Goal: Find specific page/section: Find specific page/section

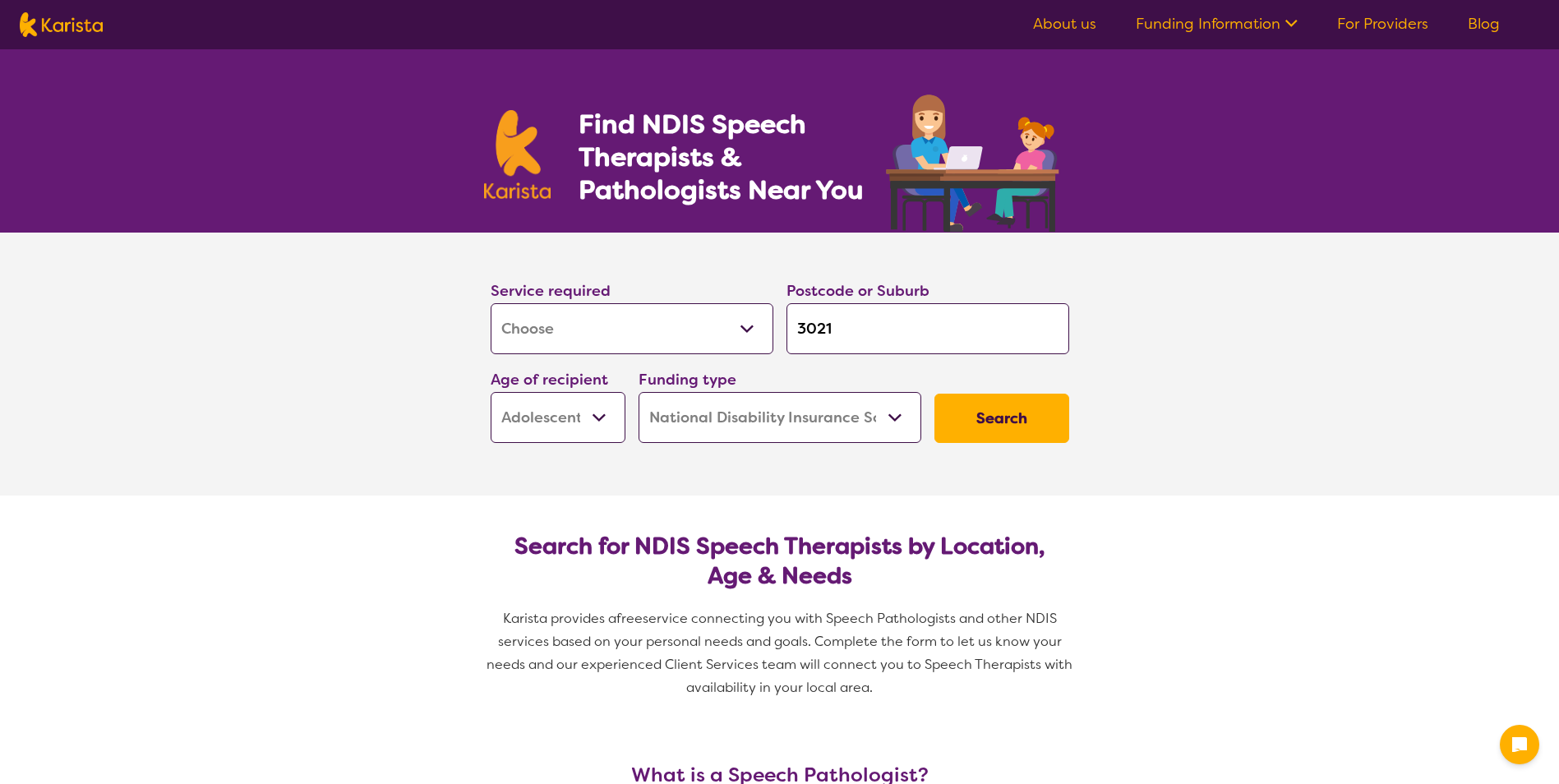
select select "[MEDICAL_DATA]"
select select "AS"
select select "NDIS"
select select "[MEDICAL_DATA]"
select select "AS"
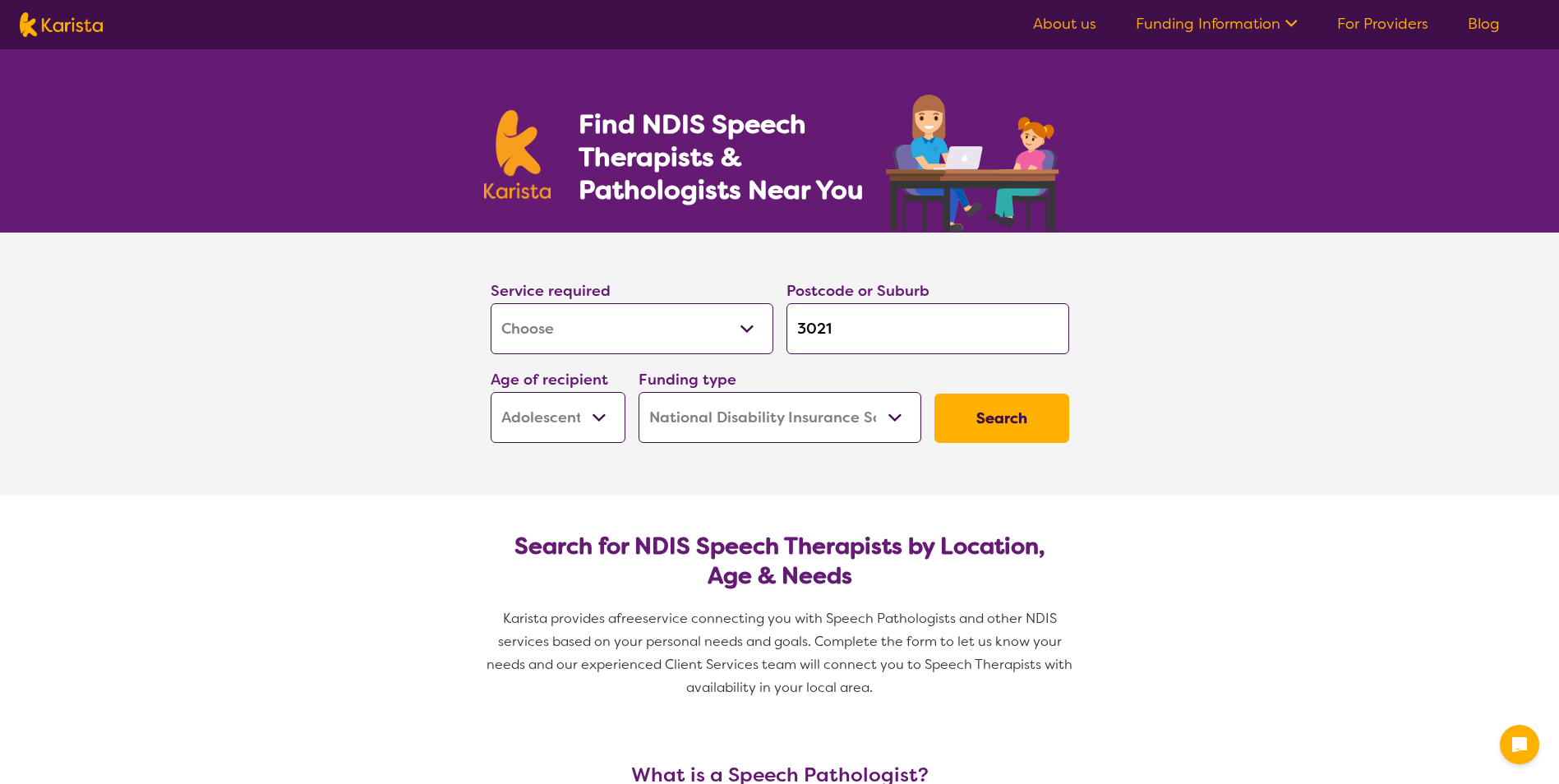
select select "NDIS"
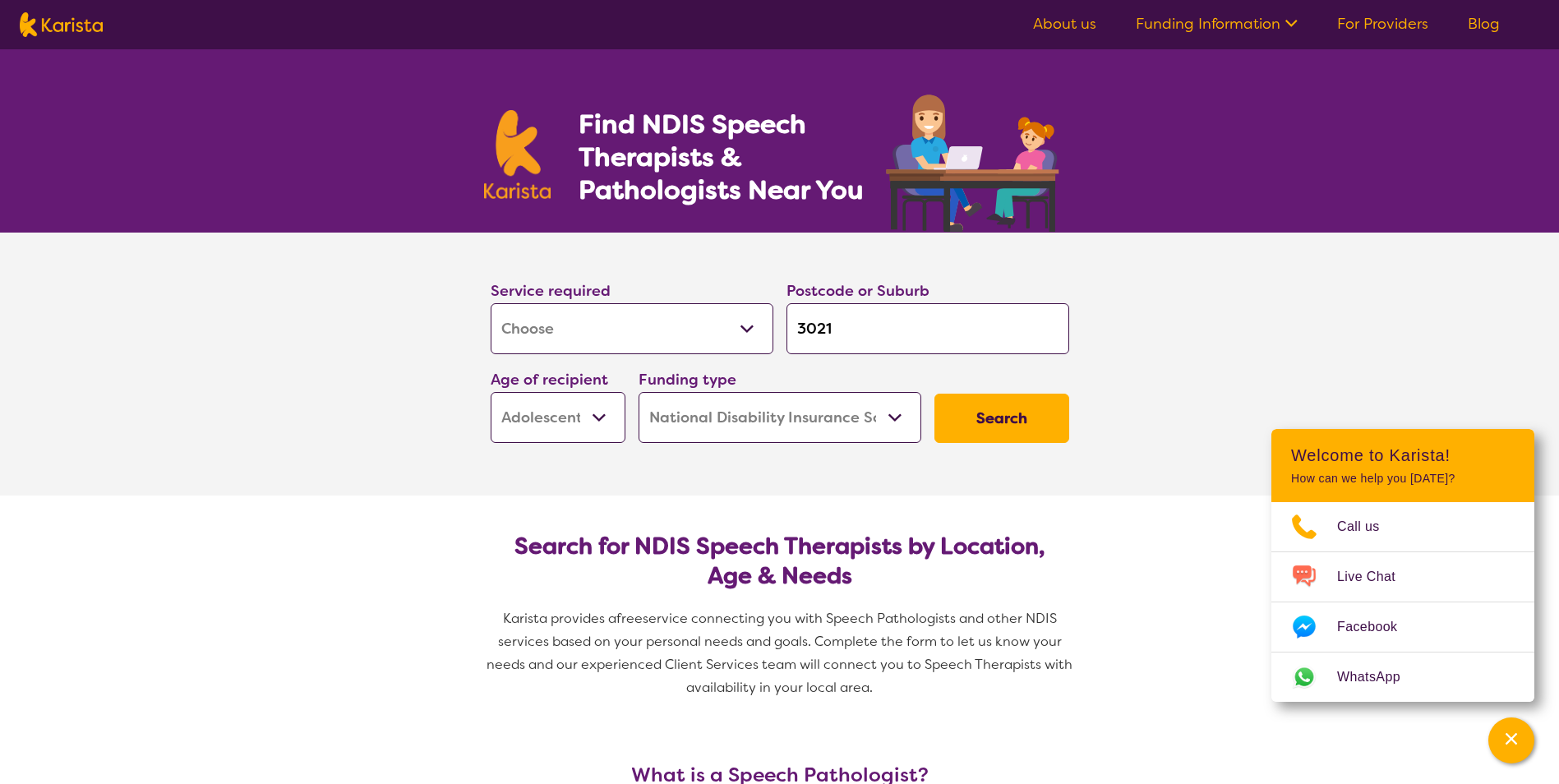
click at [1039, 427] on button "Search" at bounding box center [1002, 418] width 135 height 49
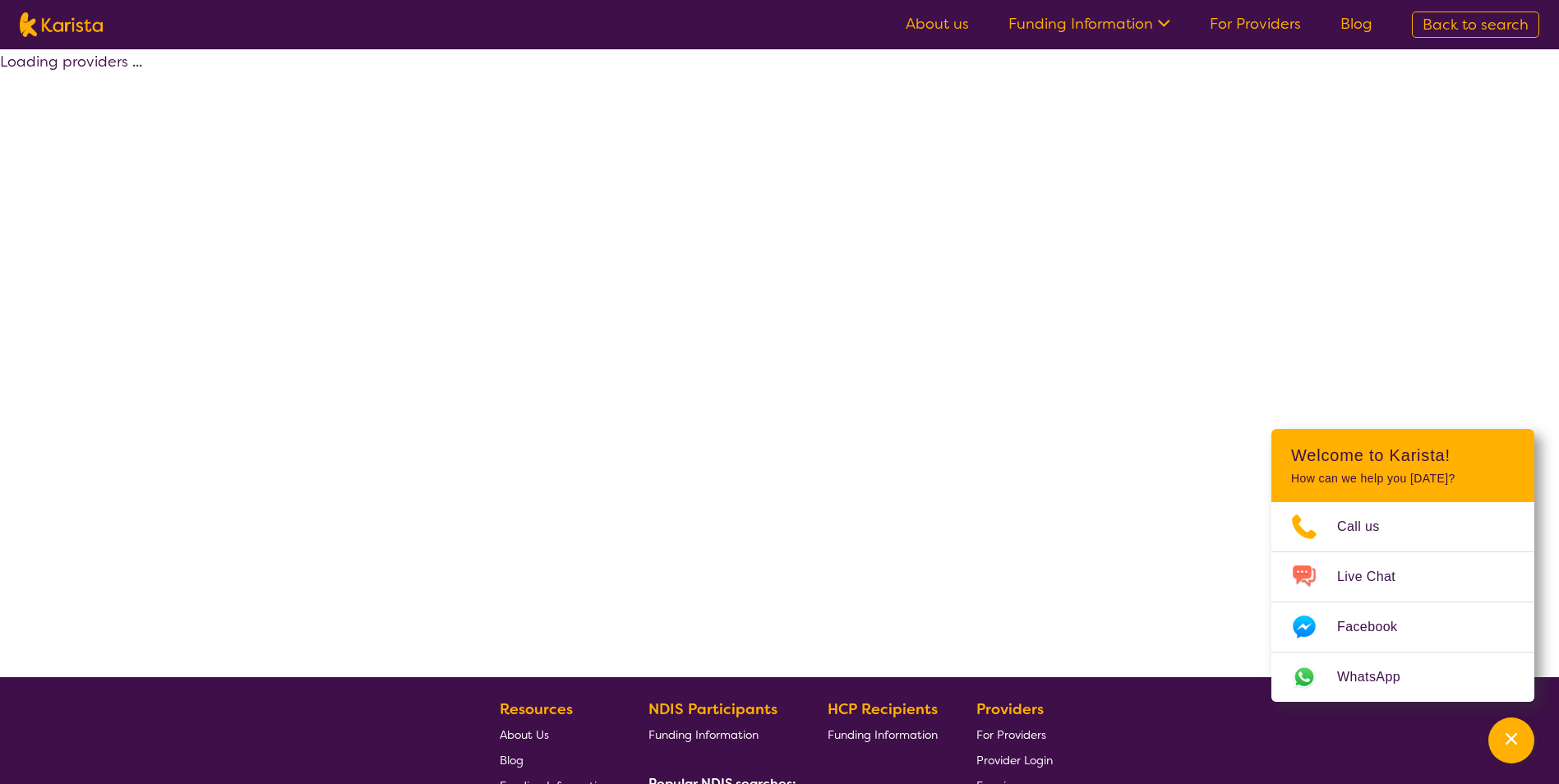
select select "by_score"
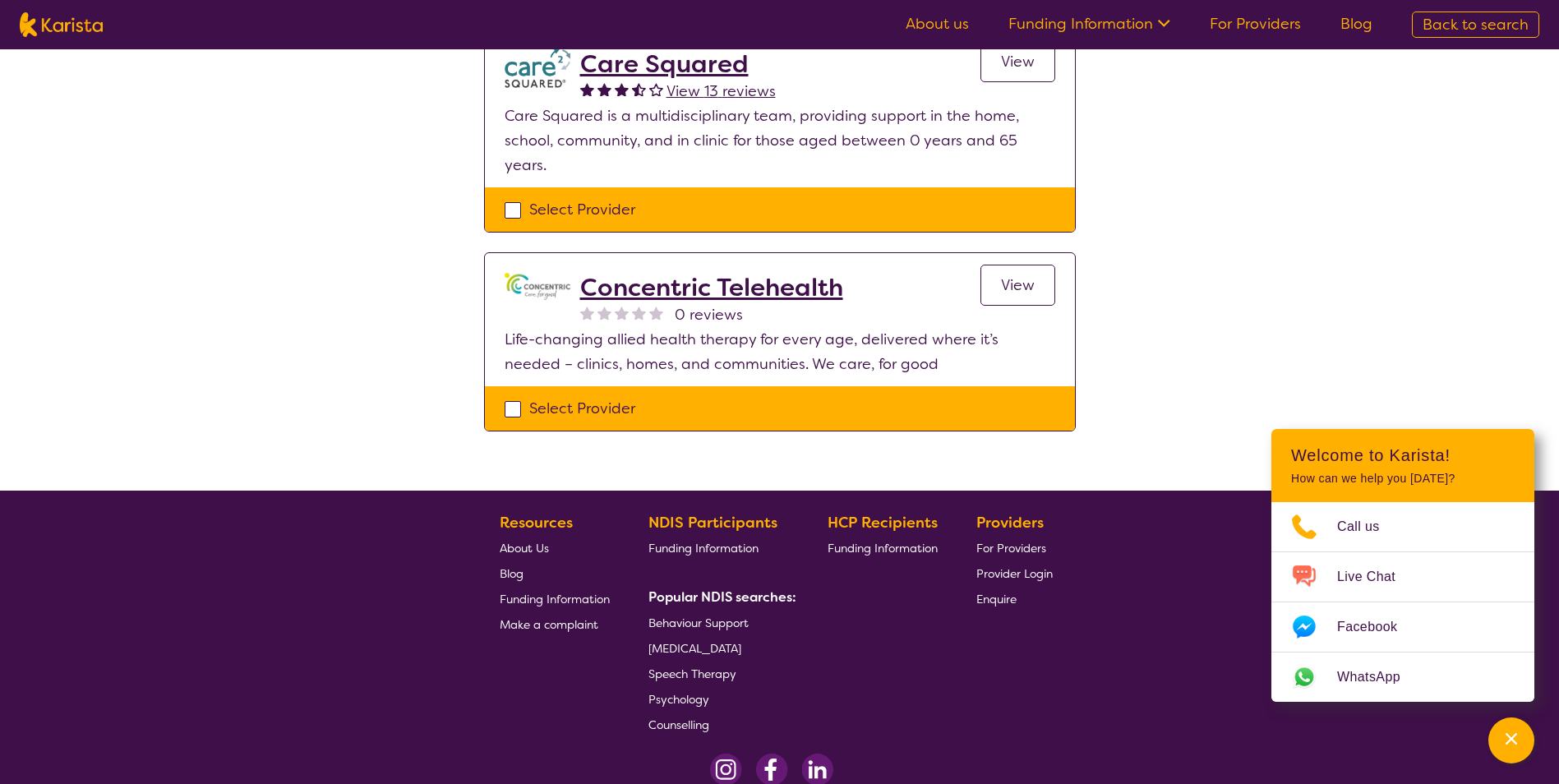
scroll to position [904, 0]
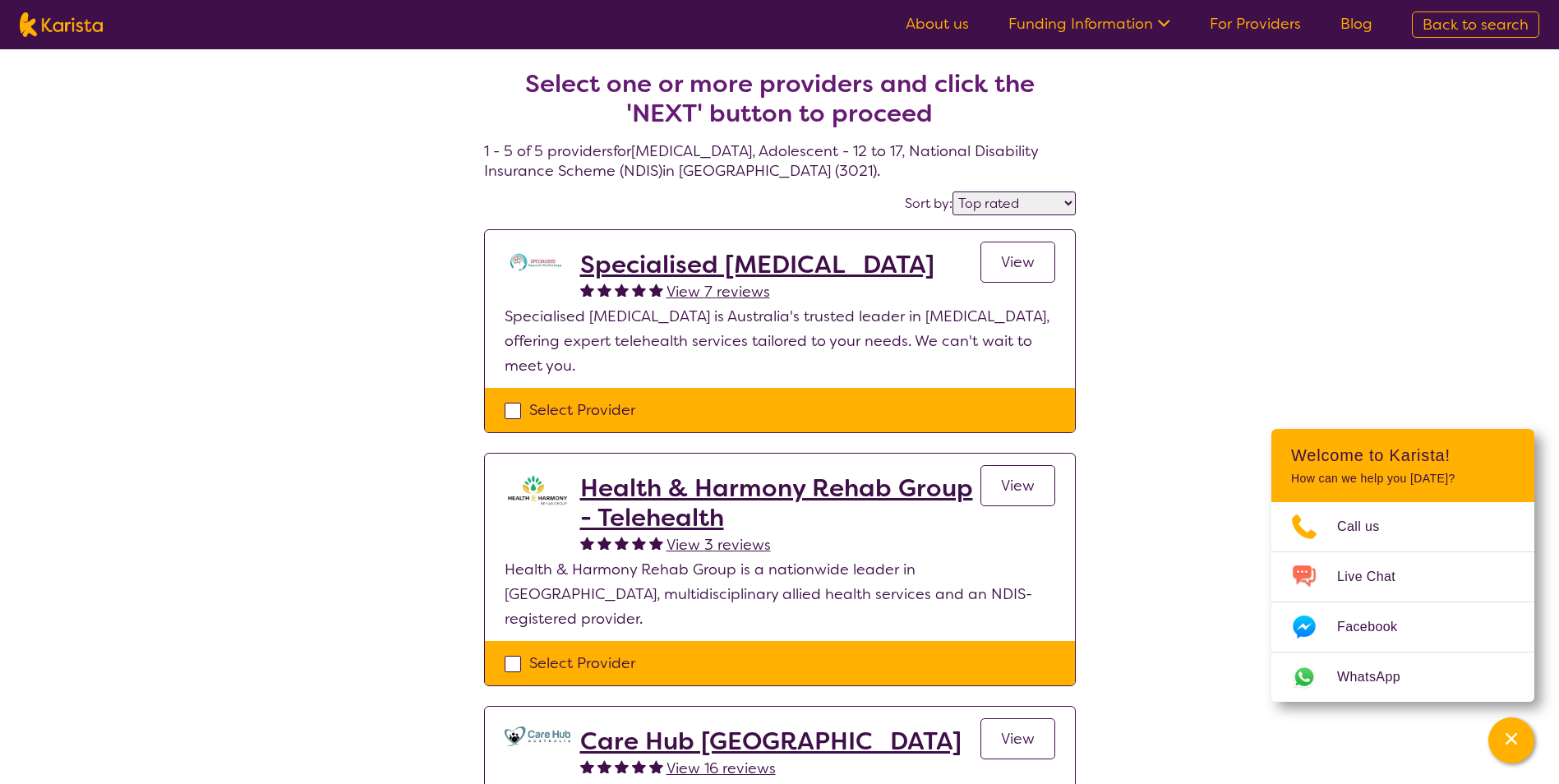
select select "[MEDICAL_DATA]"
select select "AS"
select select "NDIS"
select select "[MEDICAL_DATA]"
select select "AS"
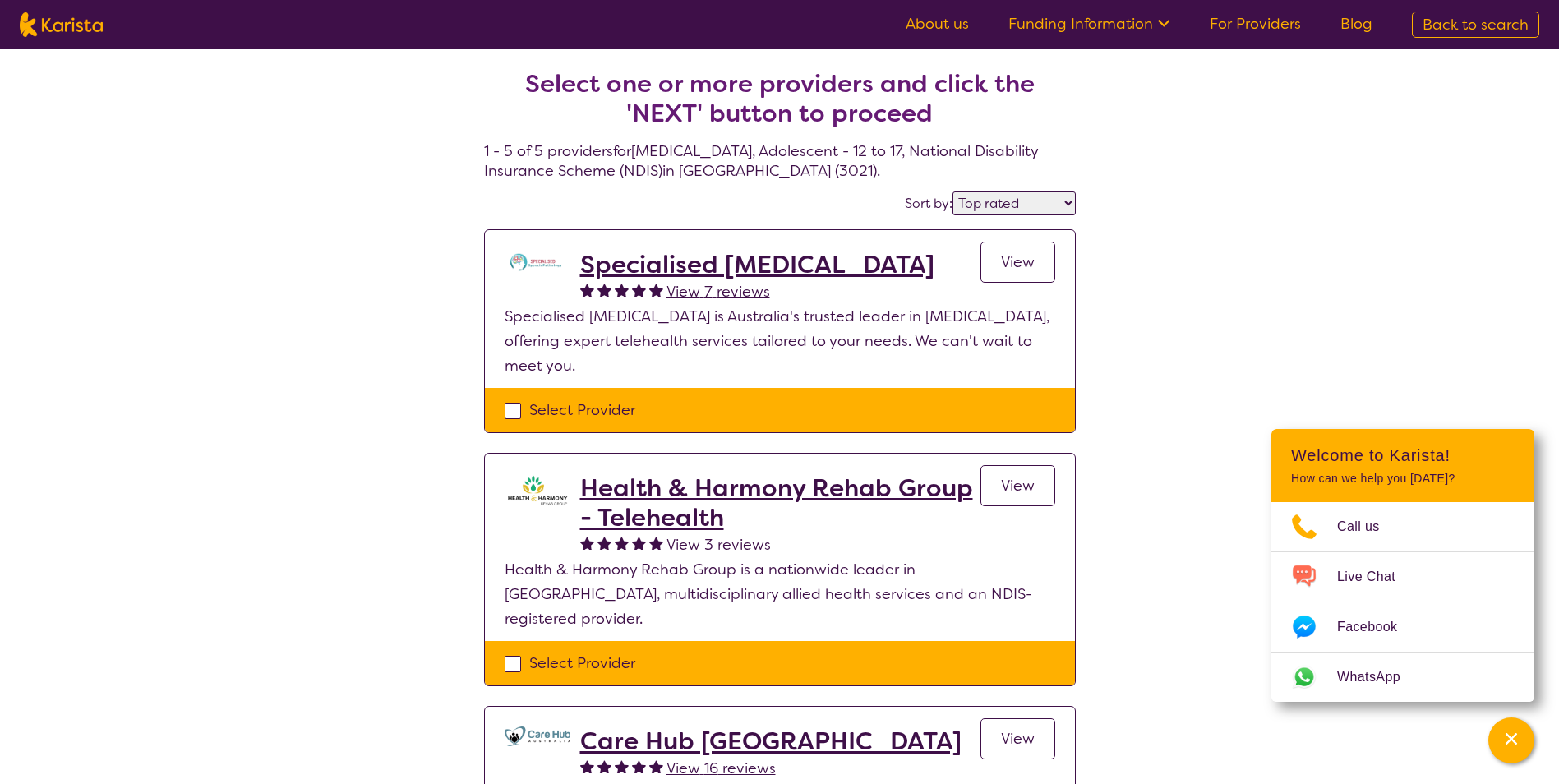
select select "NDIS"
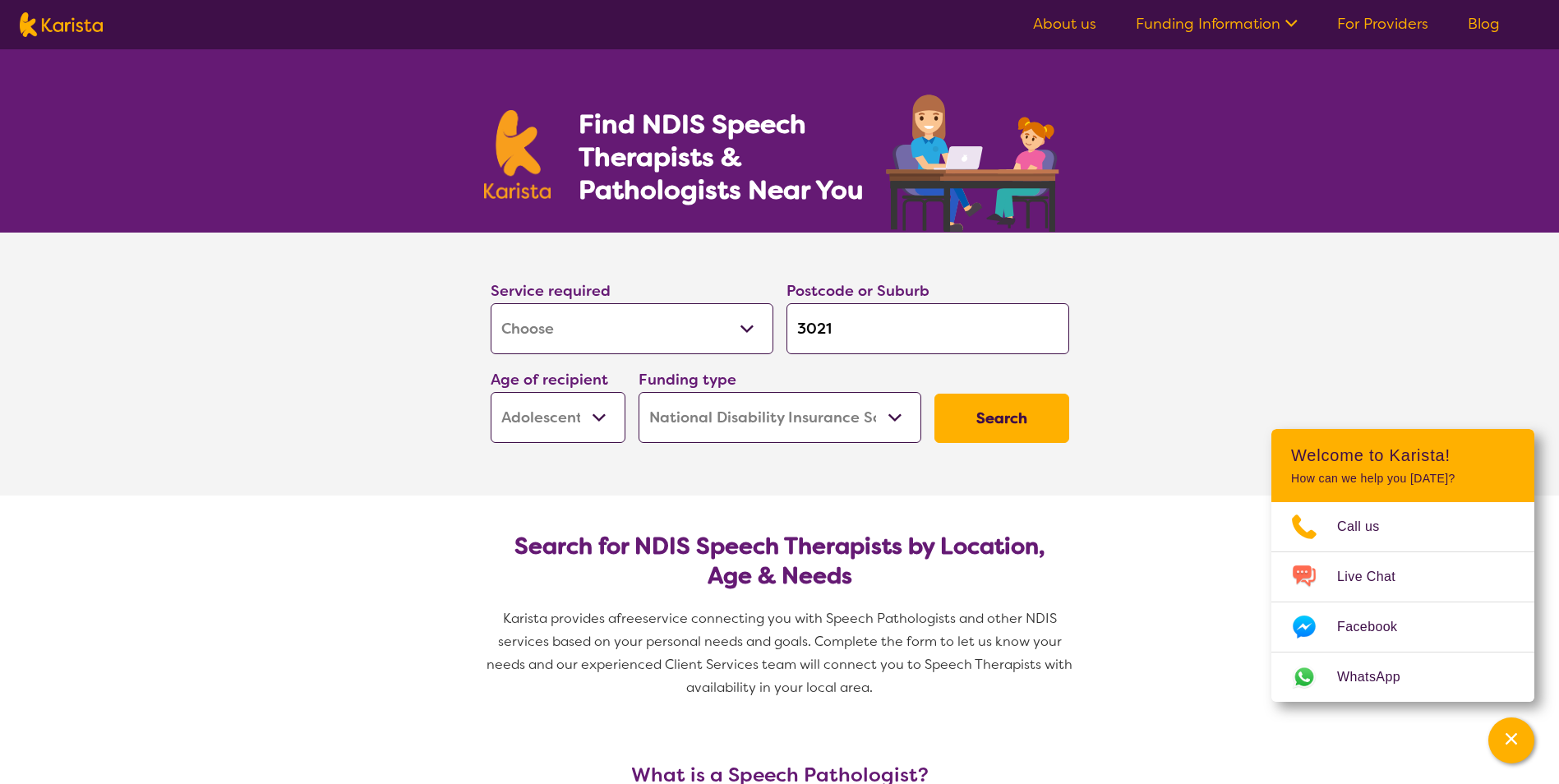
click at [700, 344] on select "Allied Health Assistant Assessment ([MEDICAL_DATA] or [MEDICAL_DATA]) Behaviour…" at bounding box center [632, 328] width 282 height 51
select select "[MEDICAL_DATA]"
click at [490, 303] on select "Allied Health Assistant Assessment ([MEDICAL_DATA] or [MEDICAL_DATA]) Behaviour…" at bounding box center [632, 328] width 282 height 51
select select "[MEDICAL_DATA]"
click at [1042, 420] on button "Search" at bounding box center [1002, 418] width 135 height 49
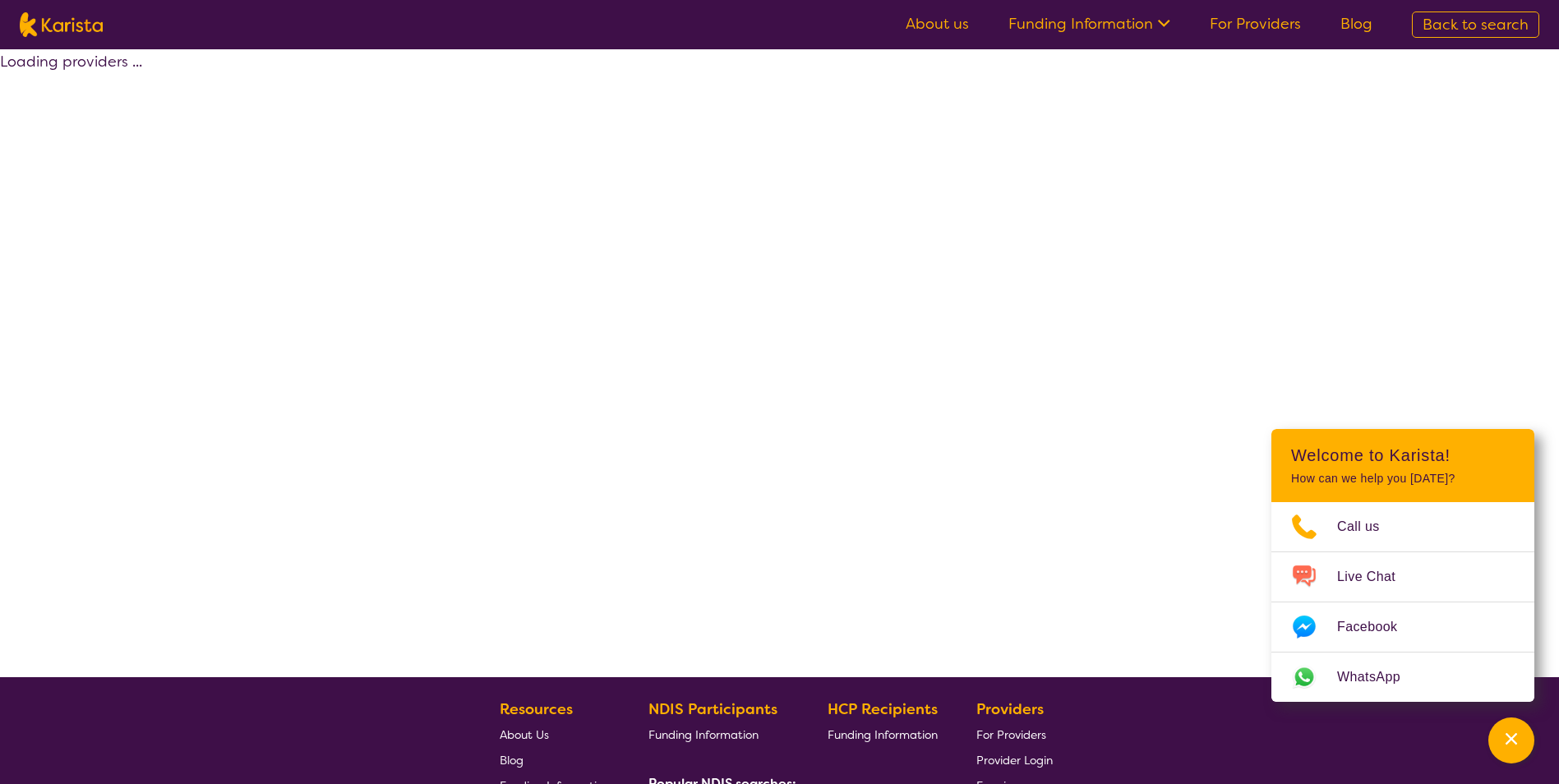
select select "by_score"
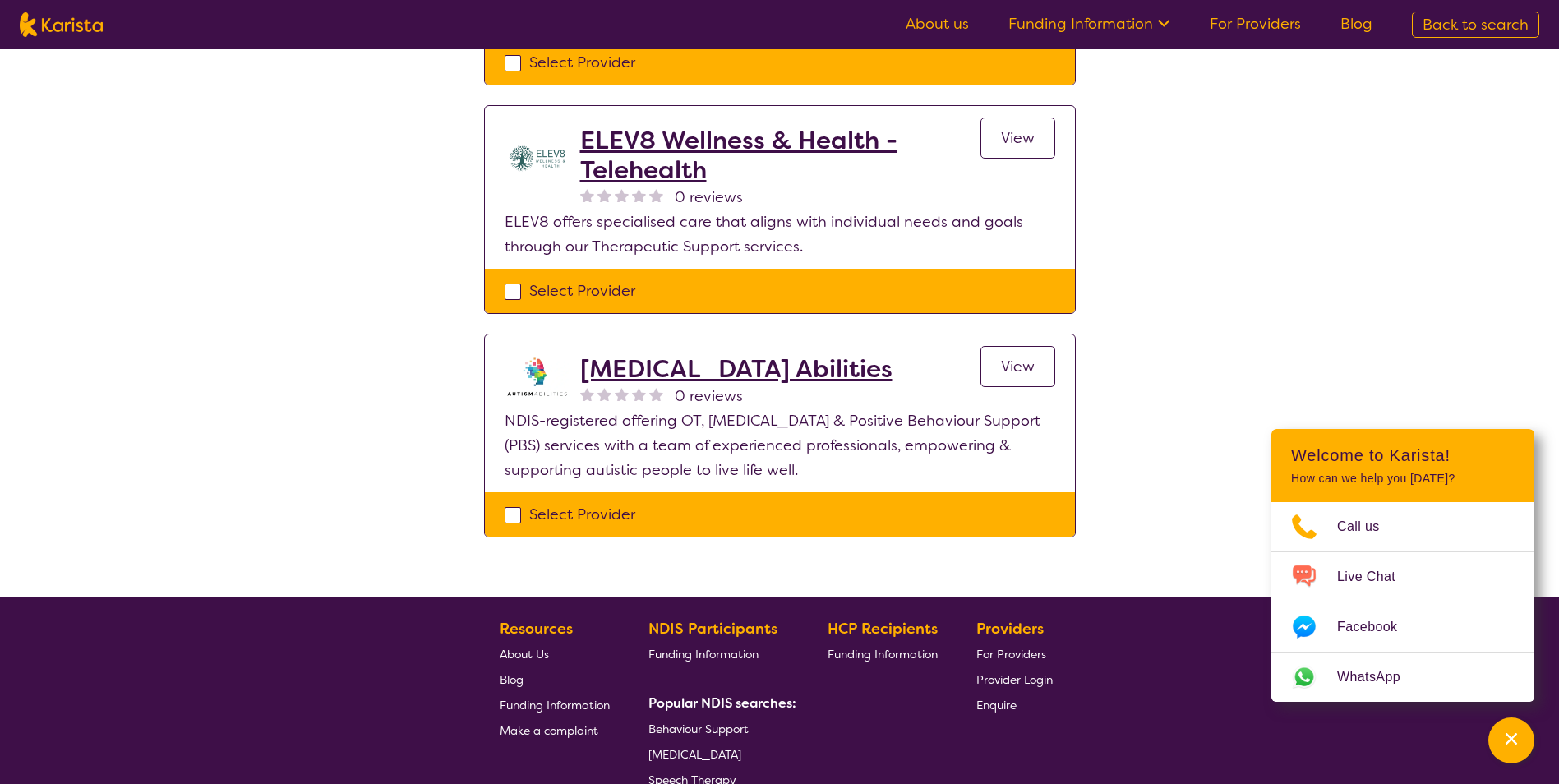
scroll to position [1972, 0]
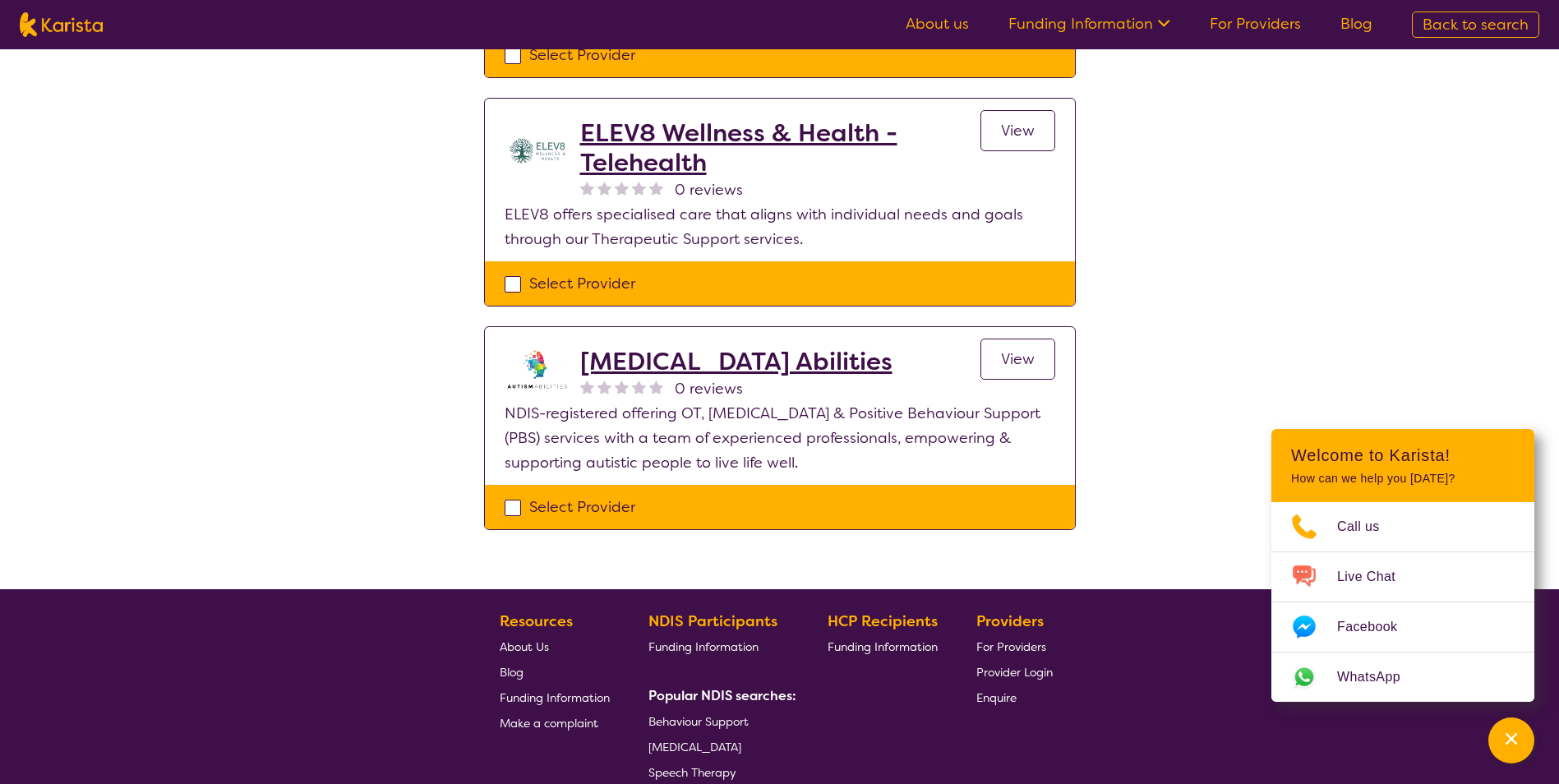
click at [711, 346] on h2 "[MEDICAL_DATA] Abilities" at bounding box center [736, 361] width 313 height 29
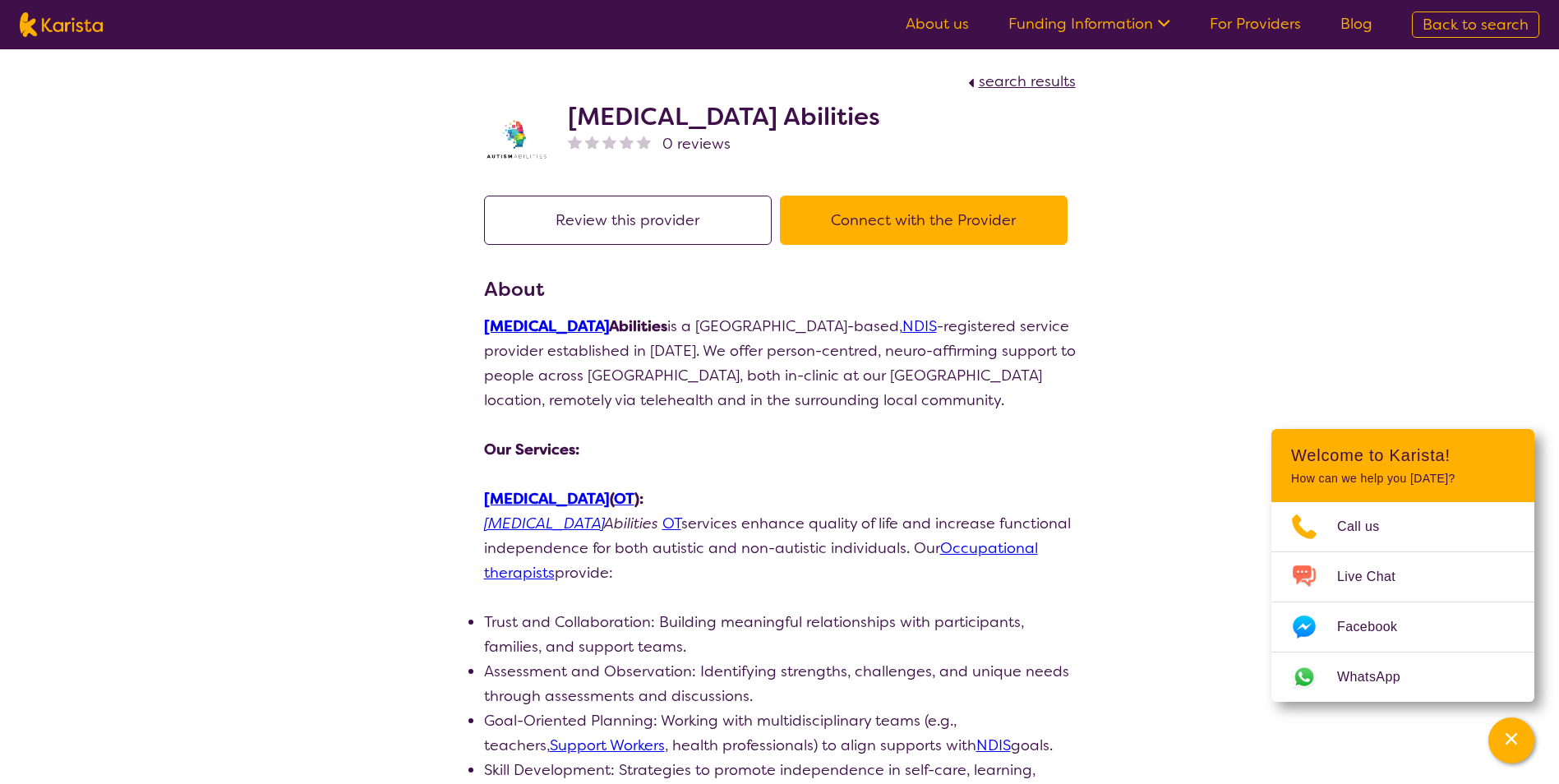
click at [837, 226] on button "Connect with the Provider" at bounding box center [924, 220] width 288 height 49
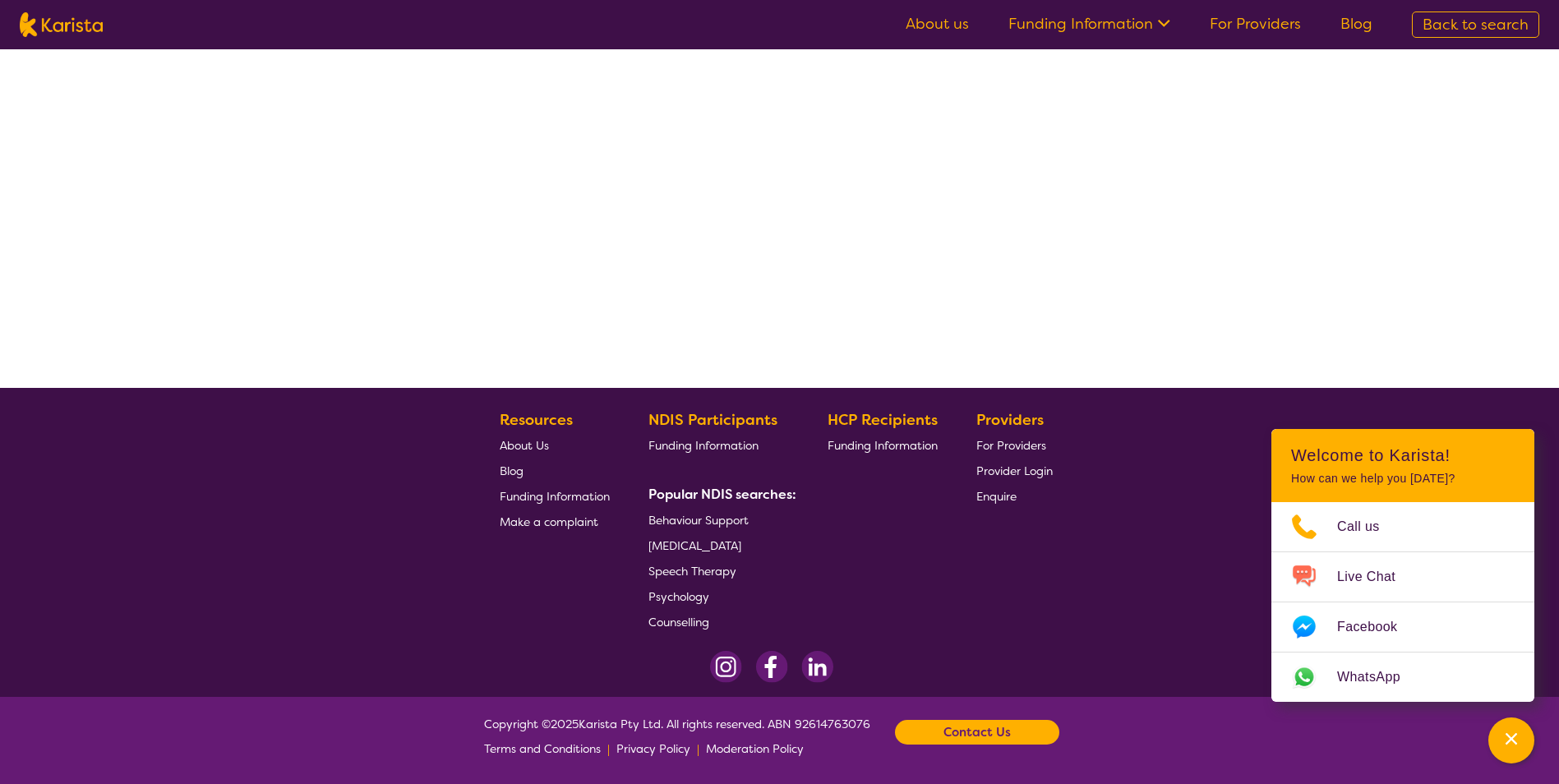
select select "by_score"
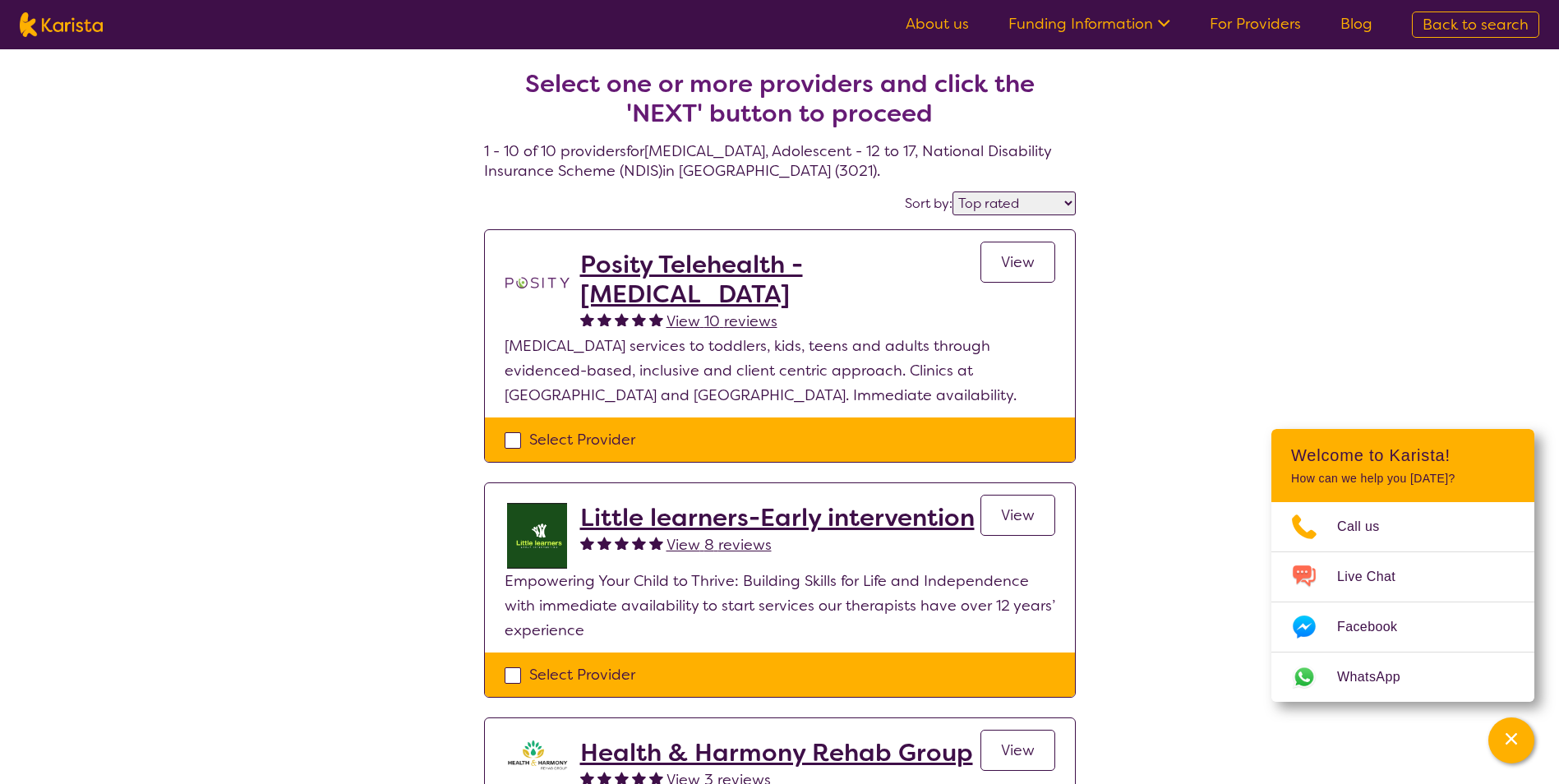
select select "[MEDICAL_DATA]"
select select "AS"
select select "NDIS"
select select "[MEDICAL_DATA]"
select select "AS"
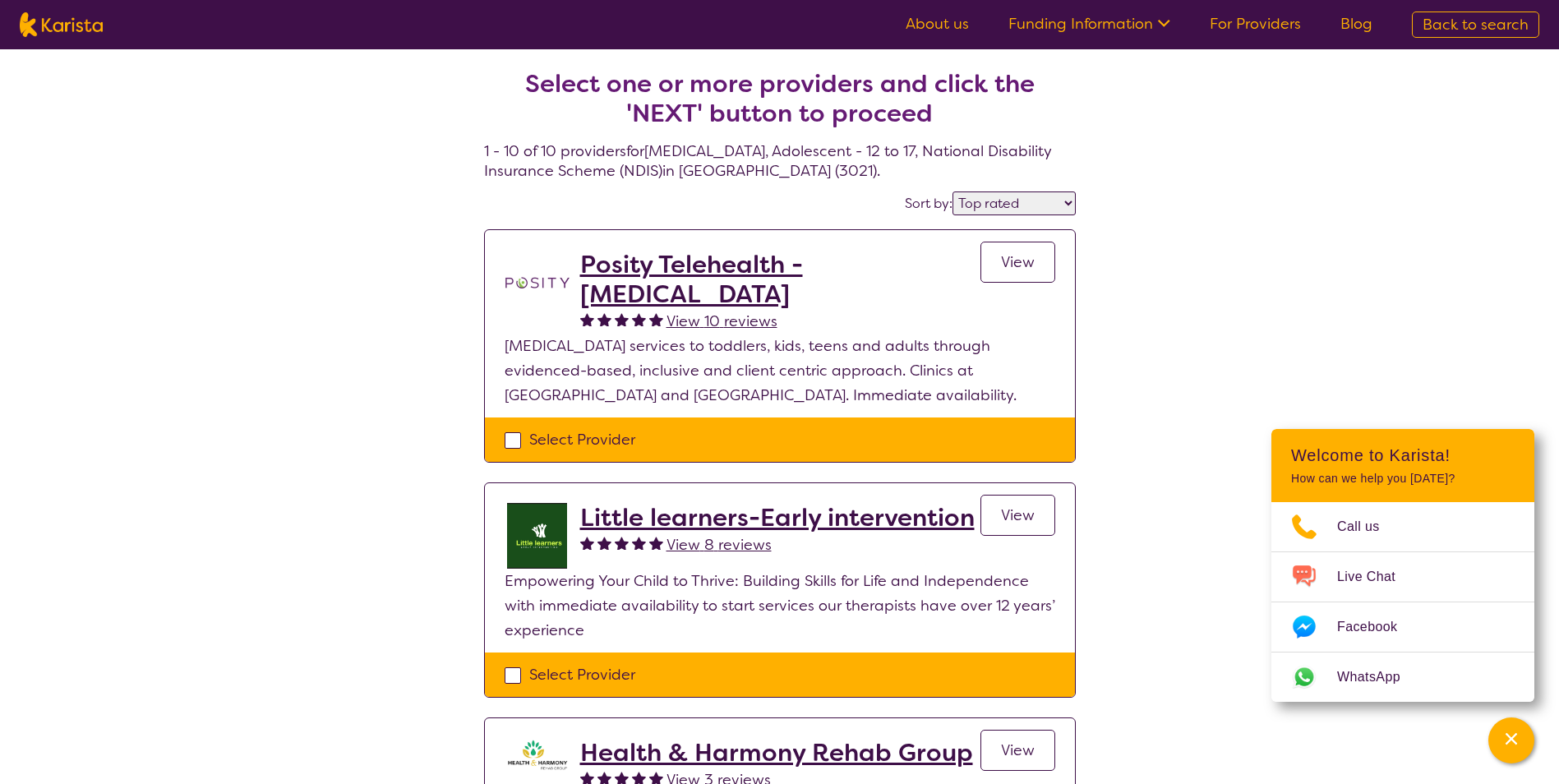
select select "NDIS"
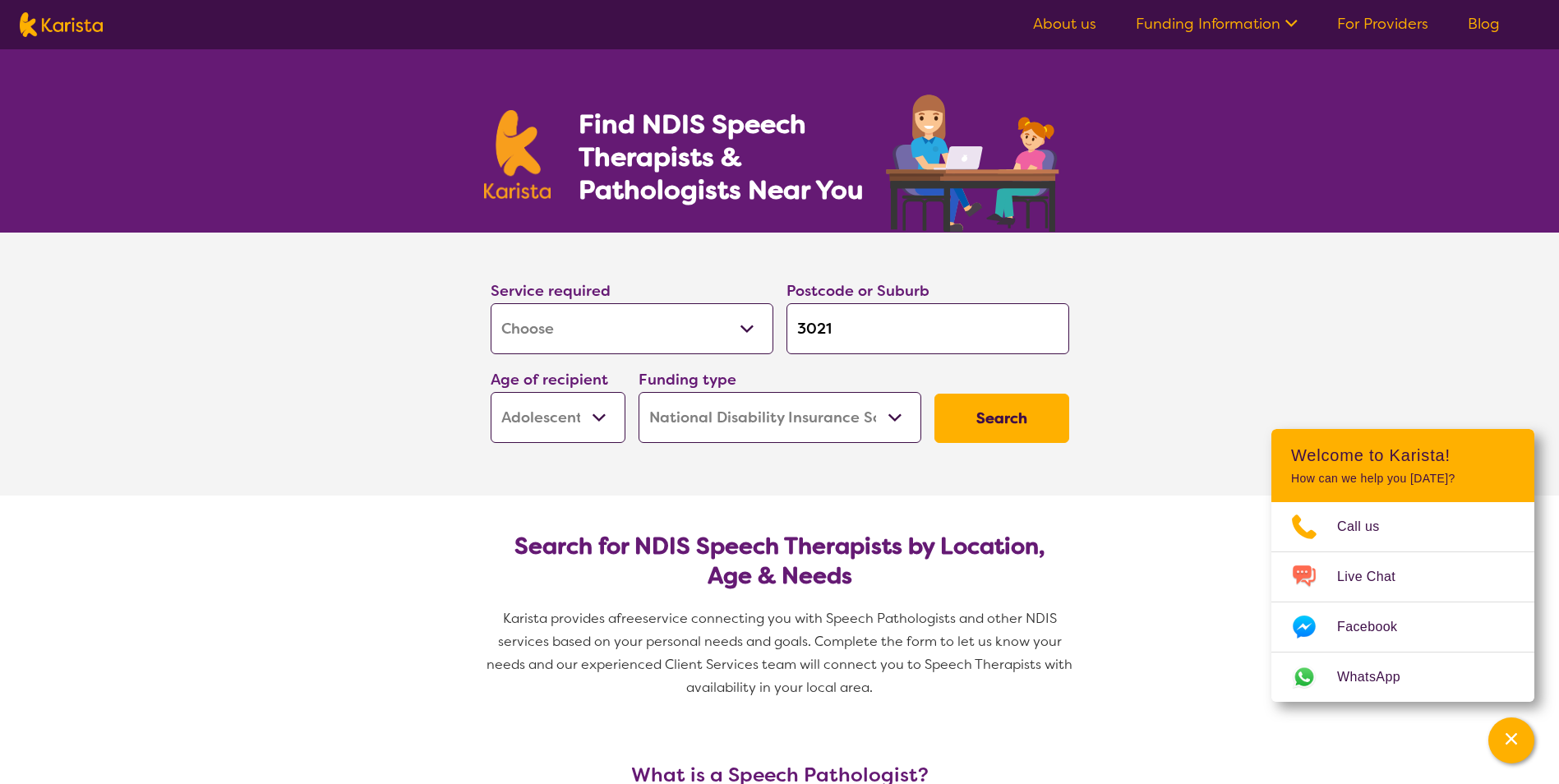
click at [865, 329] on input "3021" at bounding box center [927, 328] width 282 height 51
type input "302"
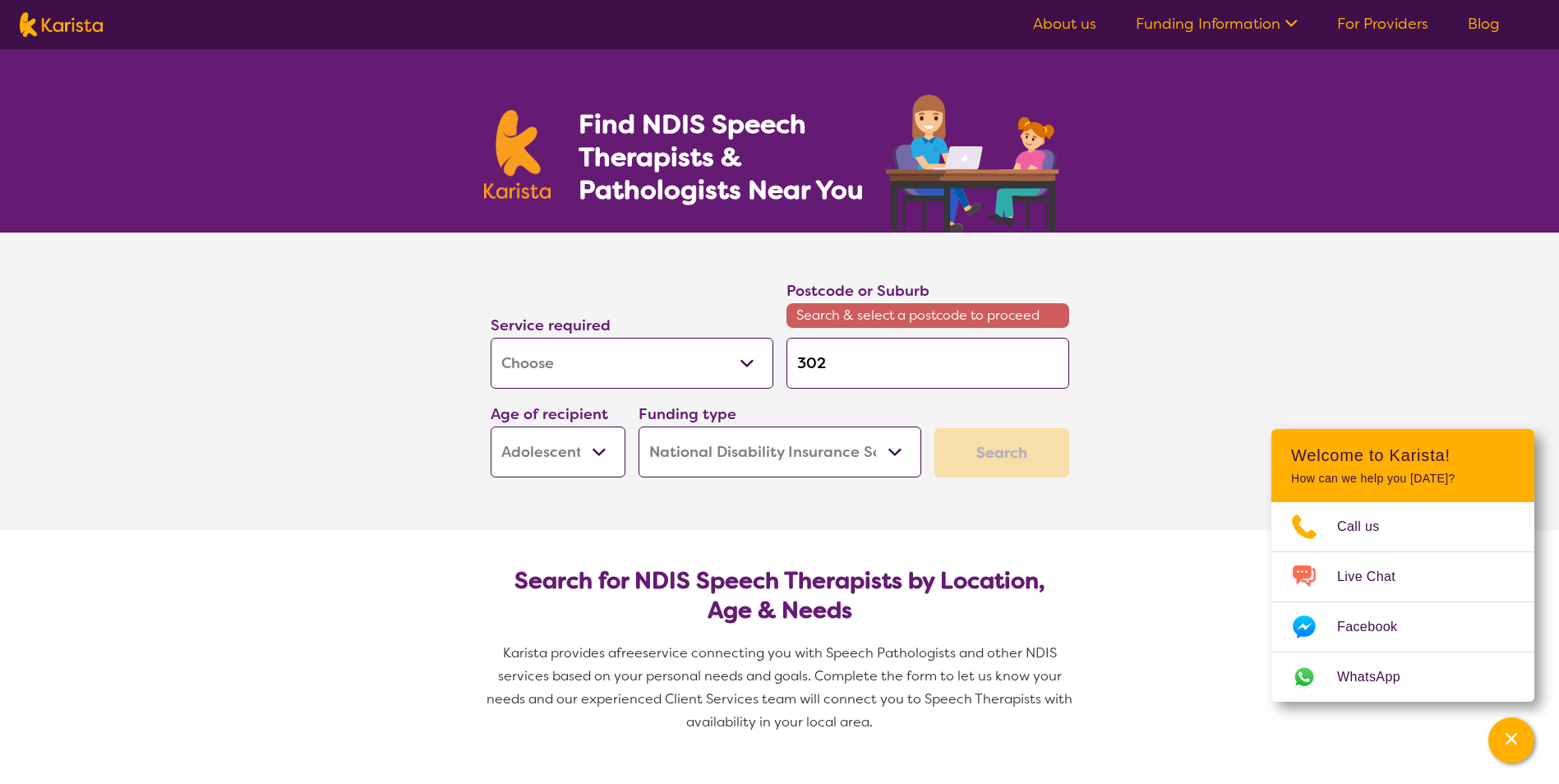
type input "3023"
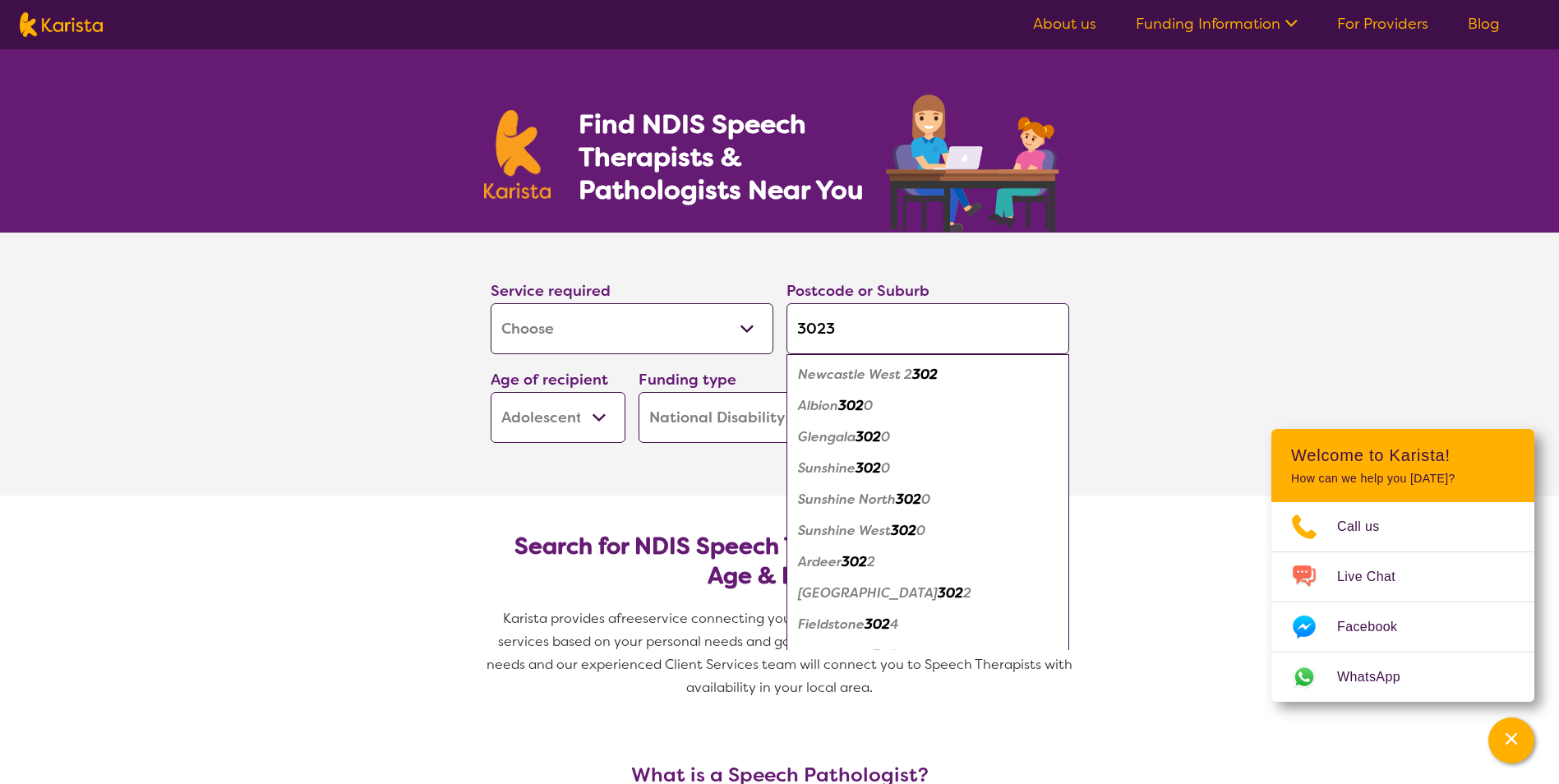
click button "Search" at bounding box center [1002, 418] width 135 height 49
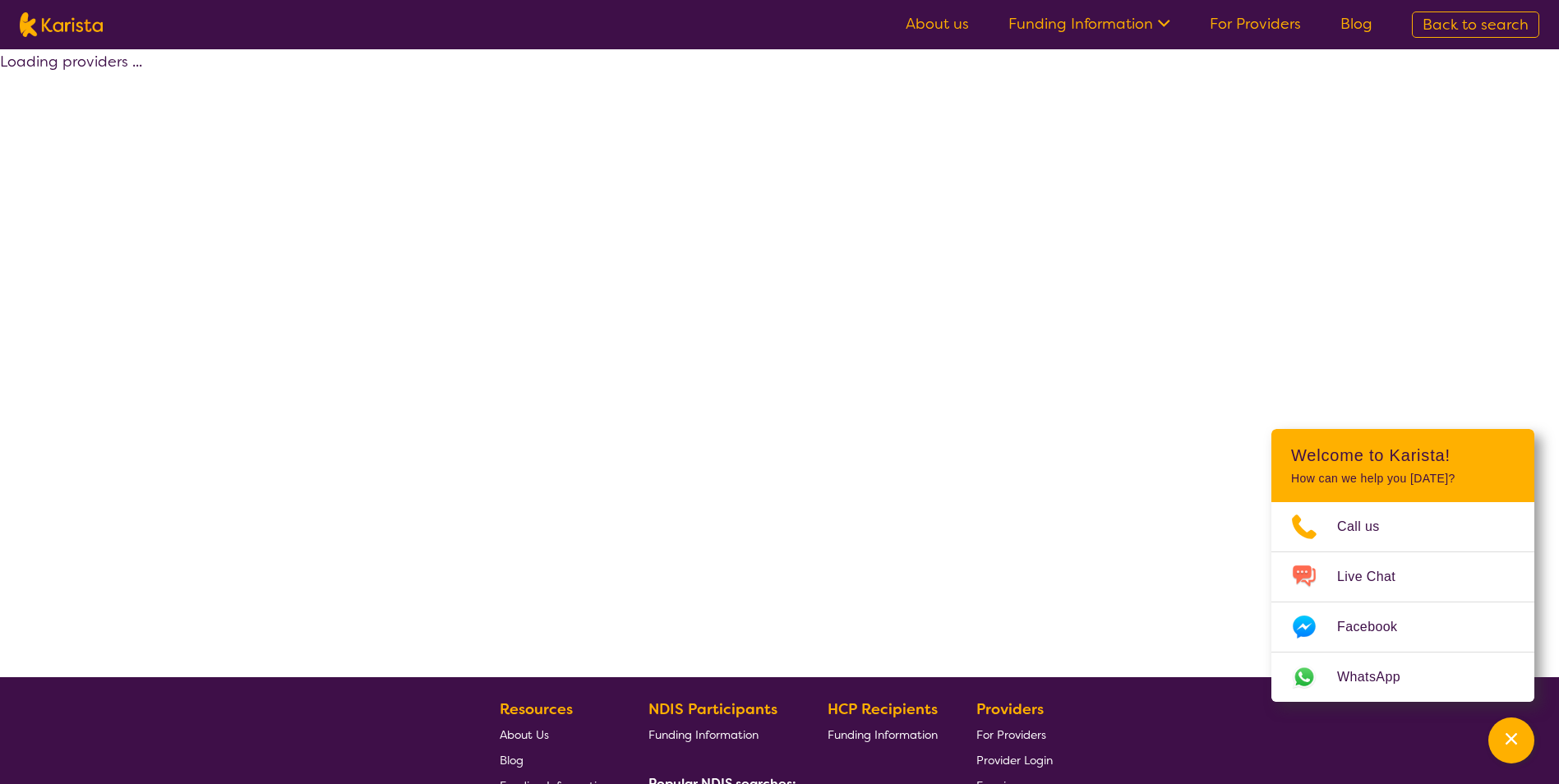
select select "by_score"
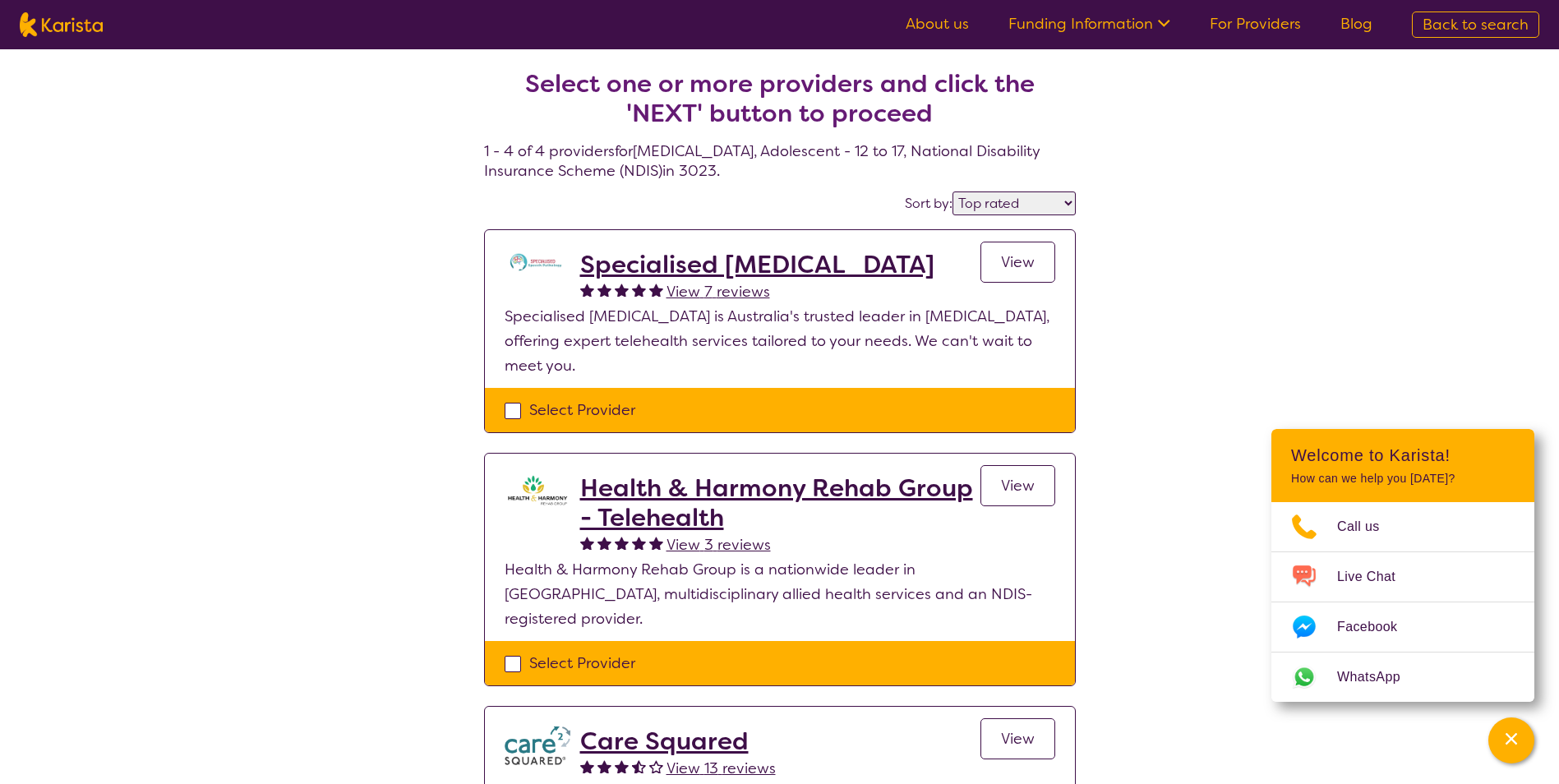
select select "[MEDICAL_DATA]"
select select "AS"
select select "NDIS"
select select "[MEDICAL_DATA]"
select select "AS"
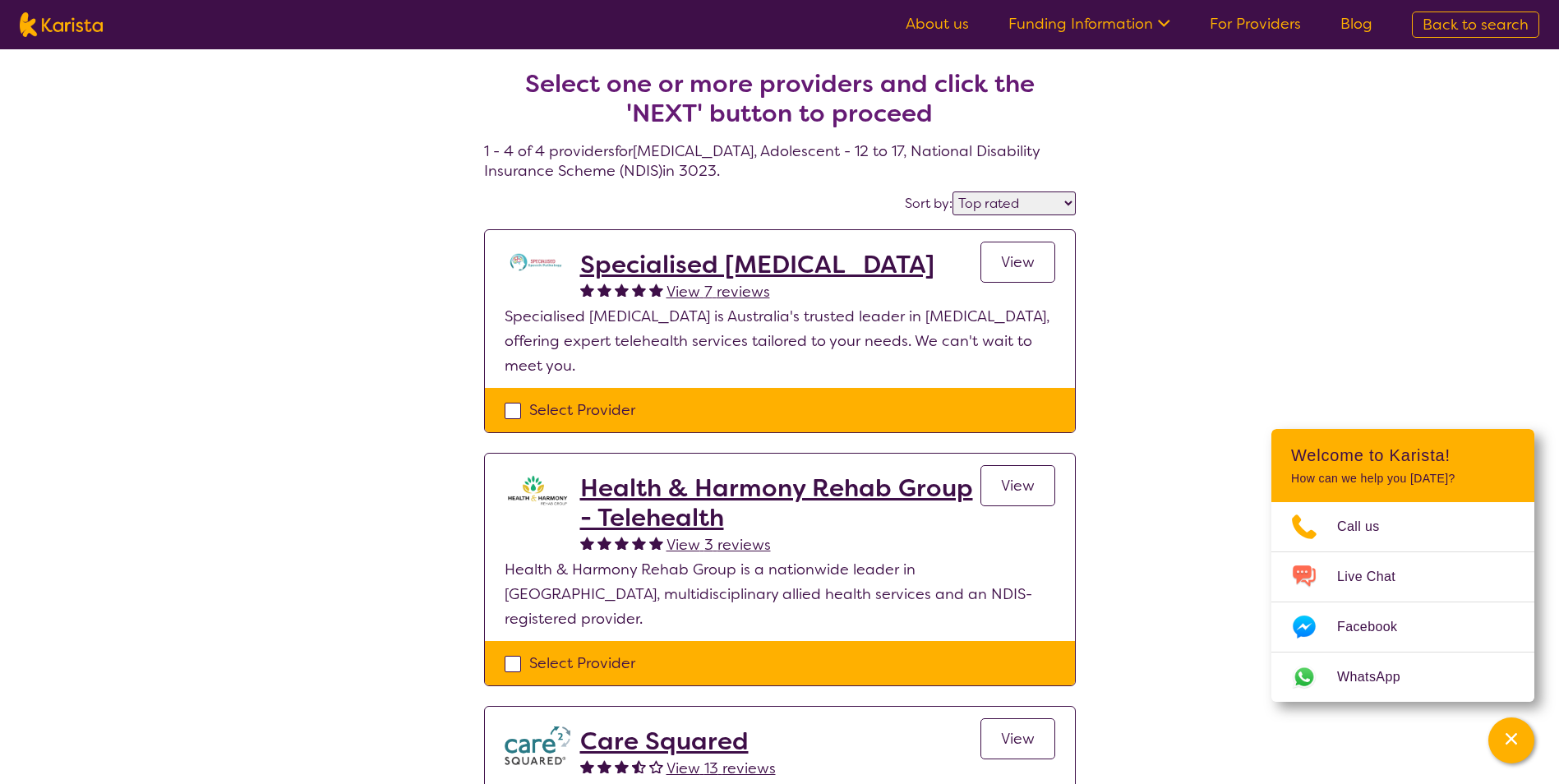
select select "NDIS"
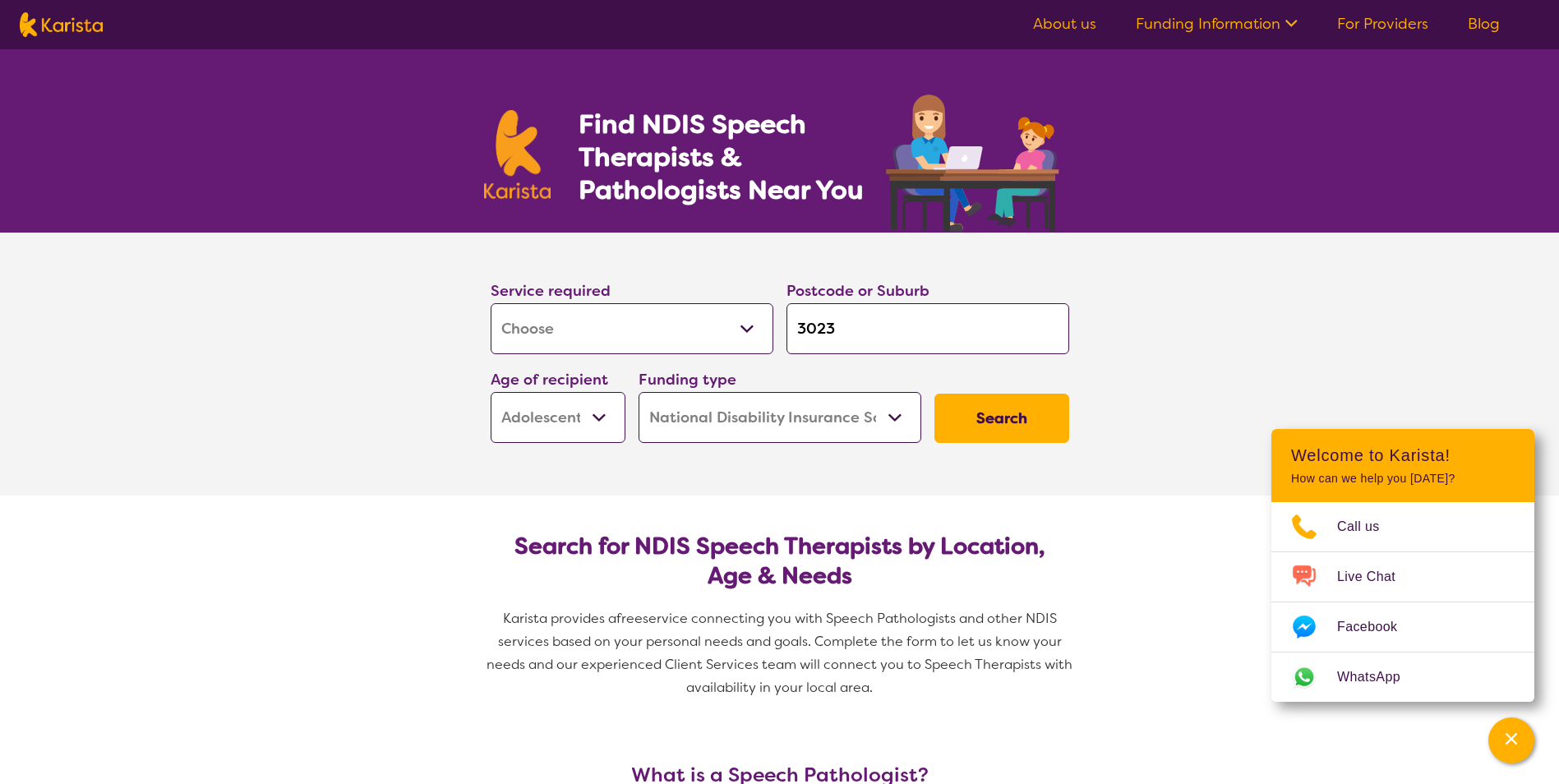
select select "by_score"
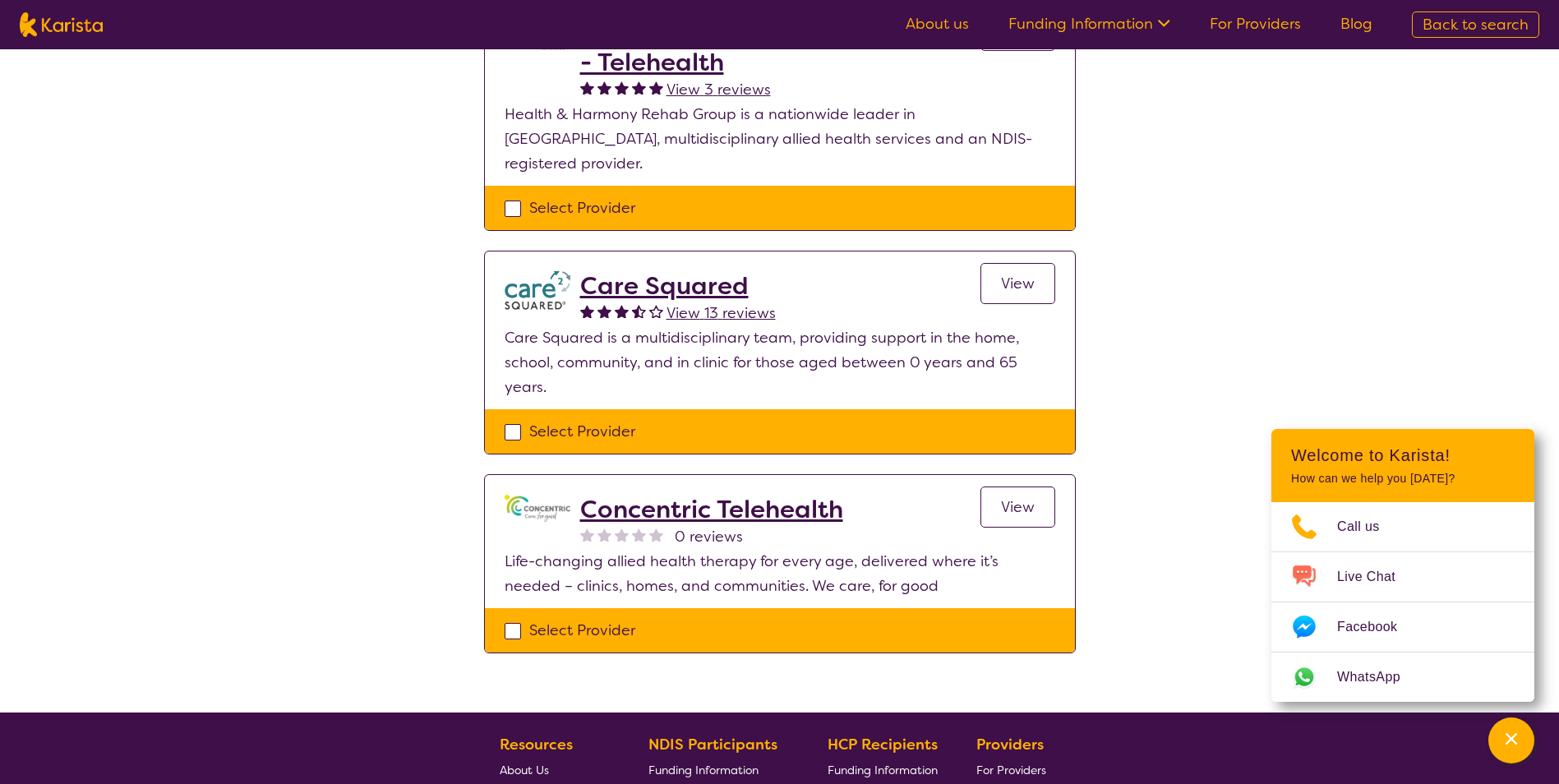
scroll to position [493, 0]
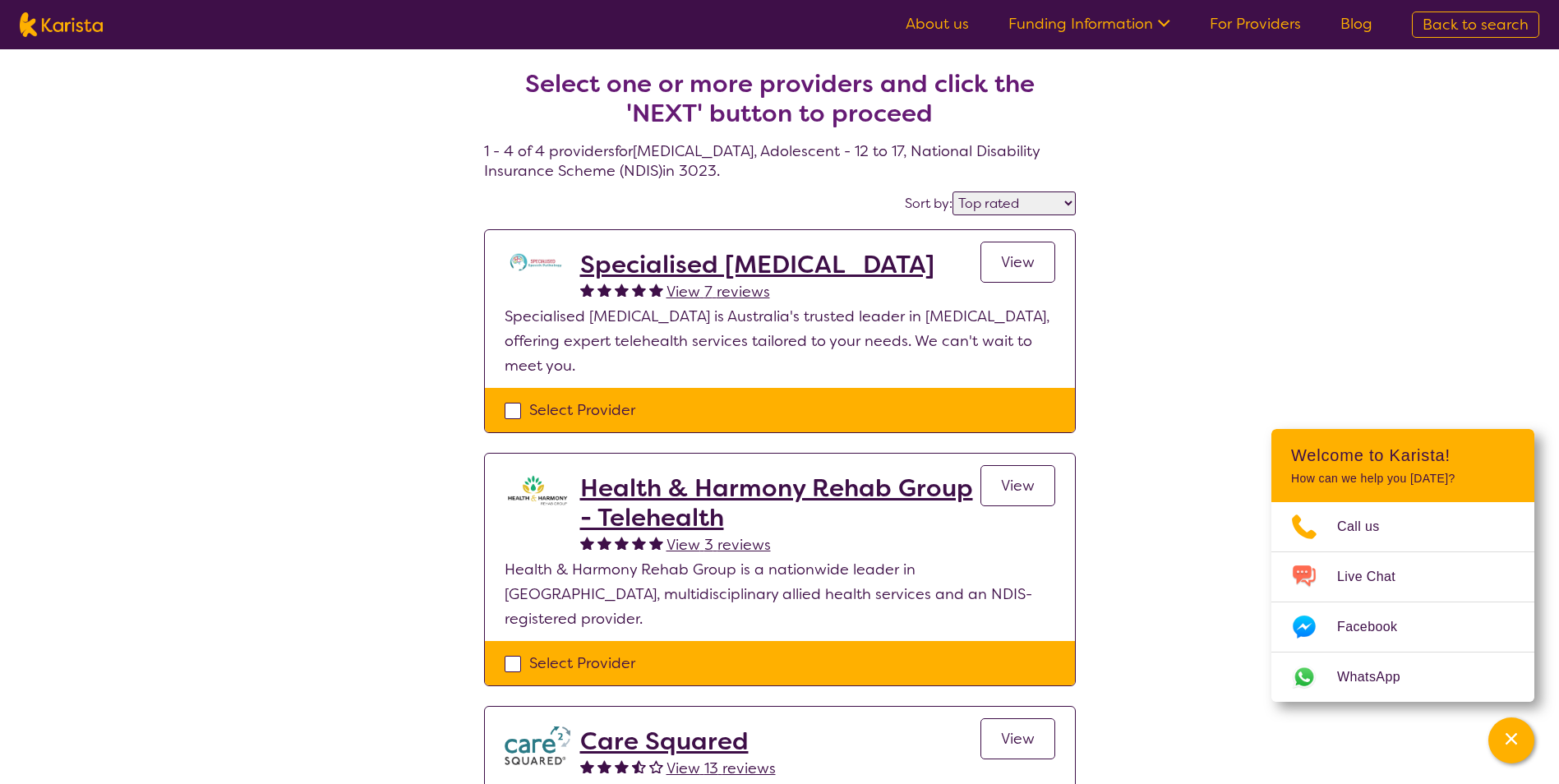
select select "[MEDICAL_DATA]"
select select "AS"
select select "NDIS"
select select "[MEDICAL_DATA]"
select select "AS"
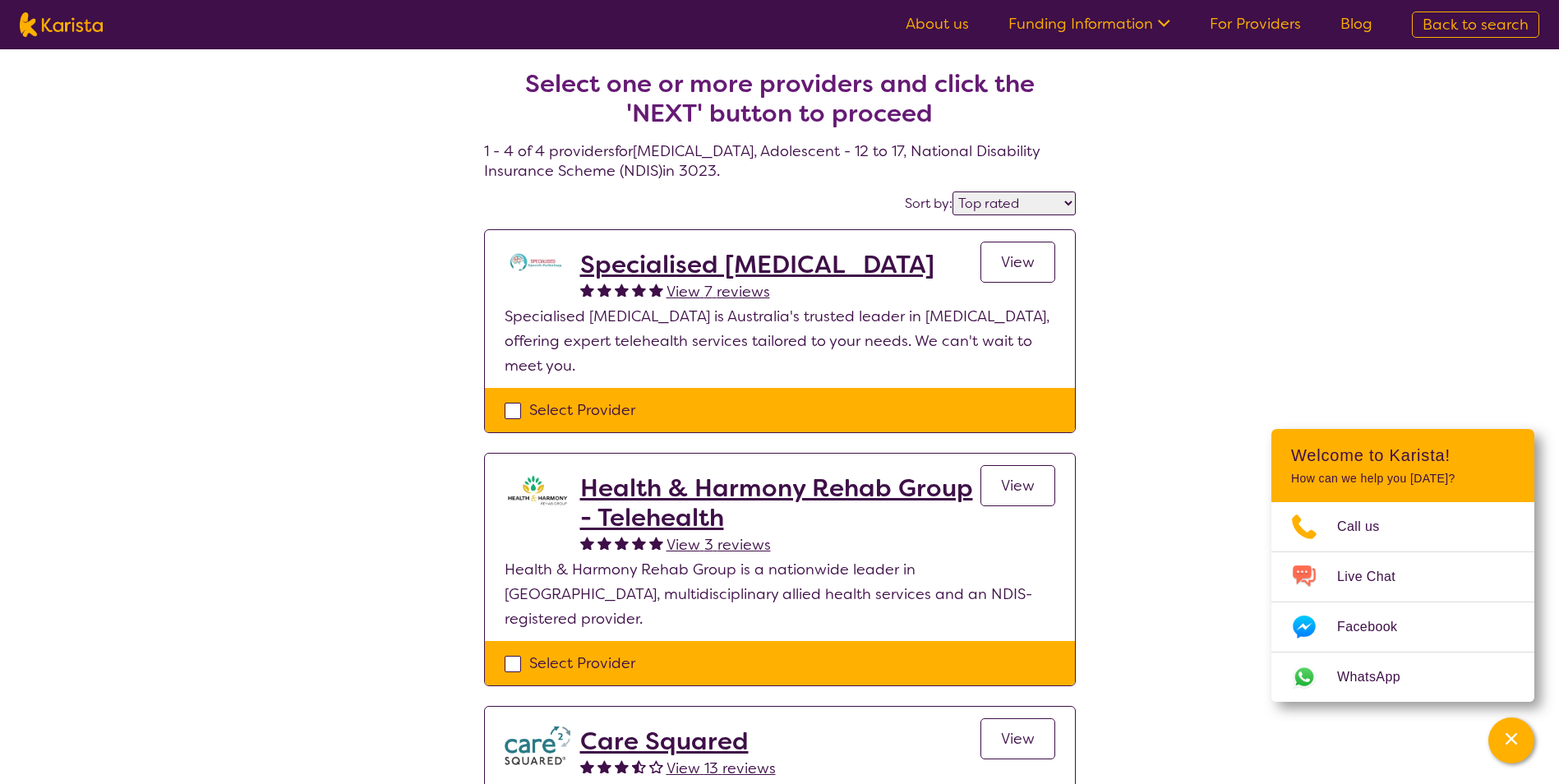
select select "NDIS"
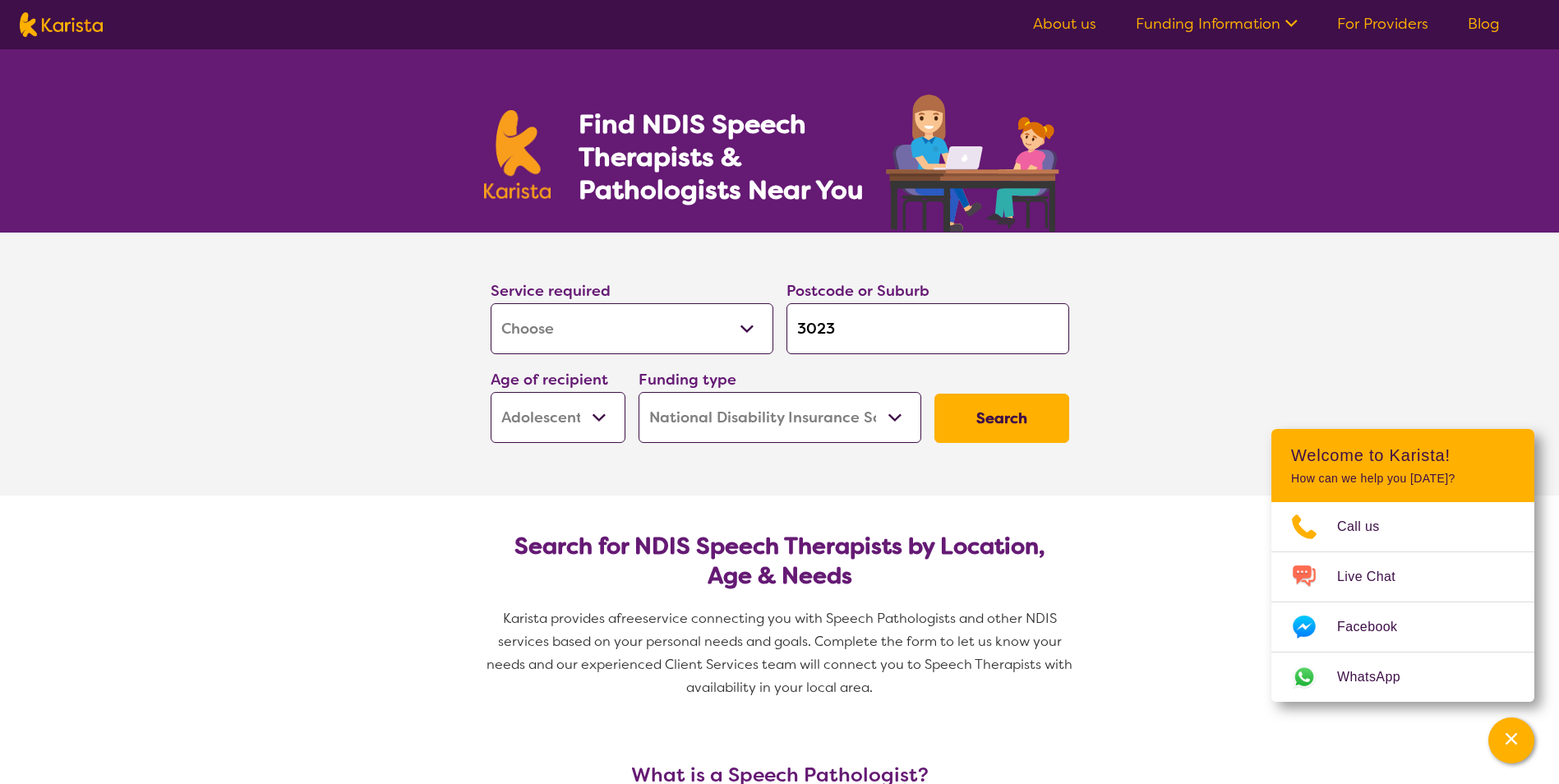
click at [942, 345] on input "3023" at bounding box center [927, 328] width 282 height 51
type input "30231"
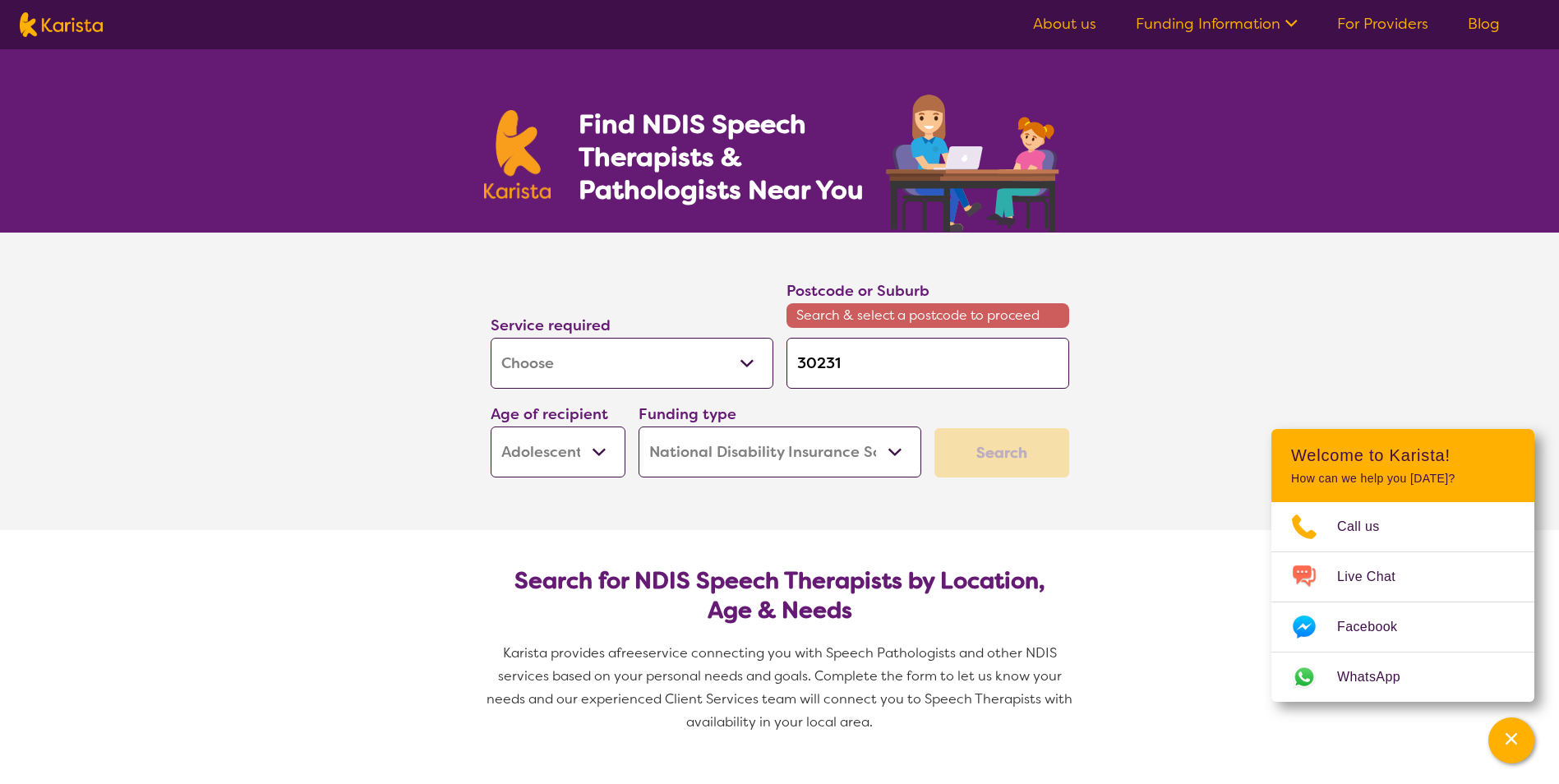
click at [878, 370] on input "30231" at bounding box center [927, 363] width 282 height 51
type input "3023"
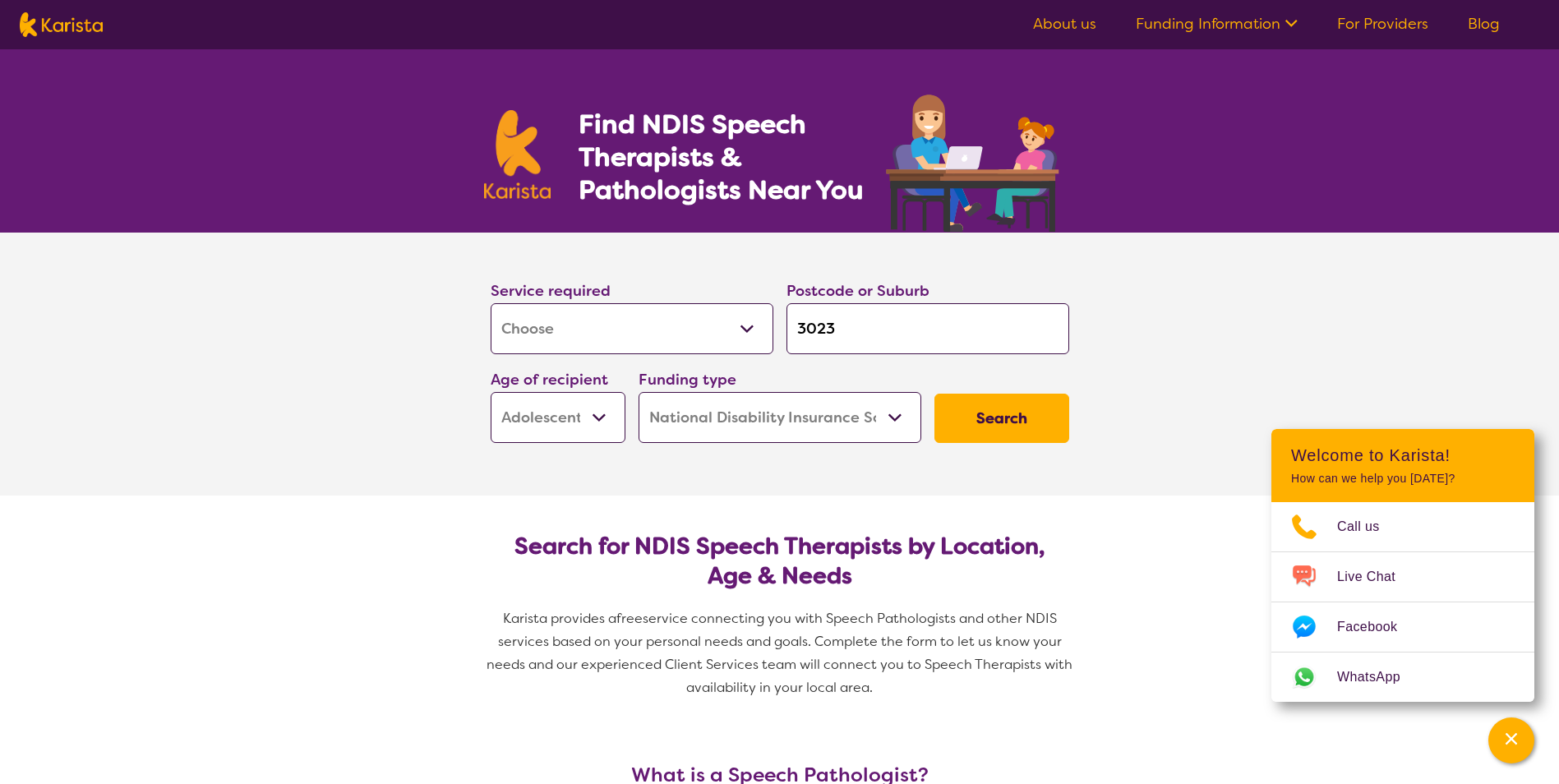
type input "302"
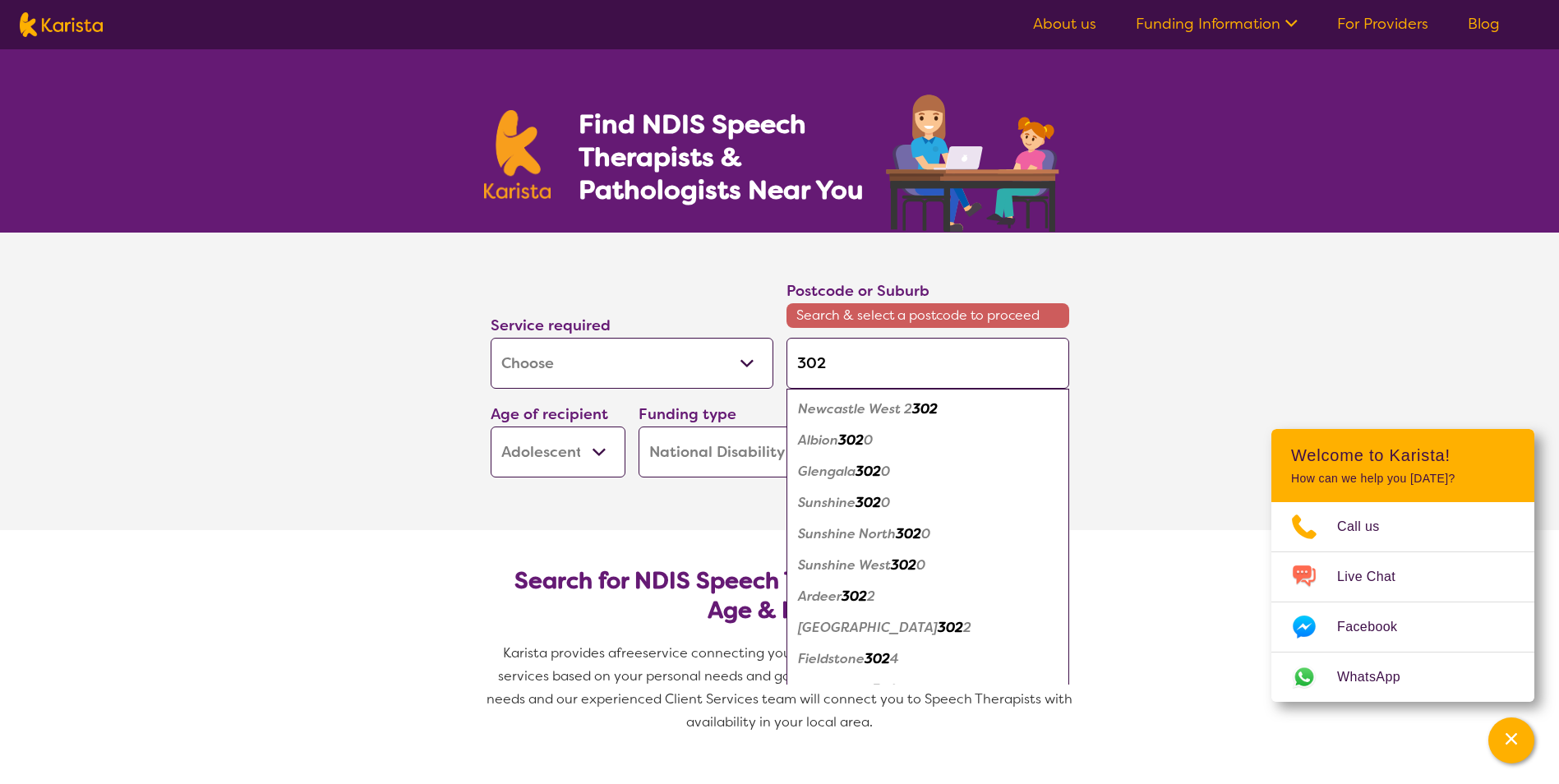
type input "3021"
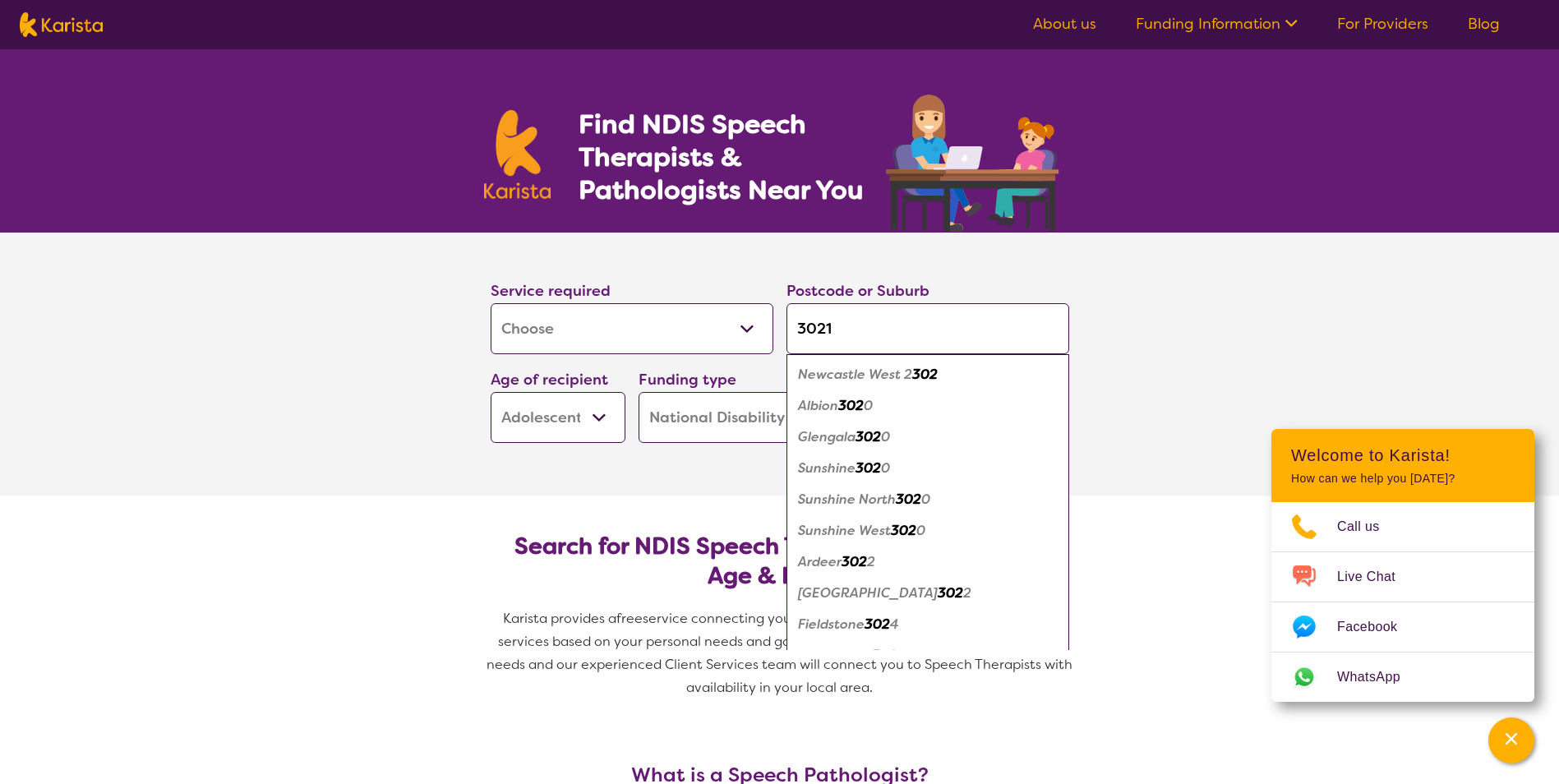
click button "Search" at bounding box center [1002, 418] width 135 height 49
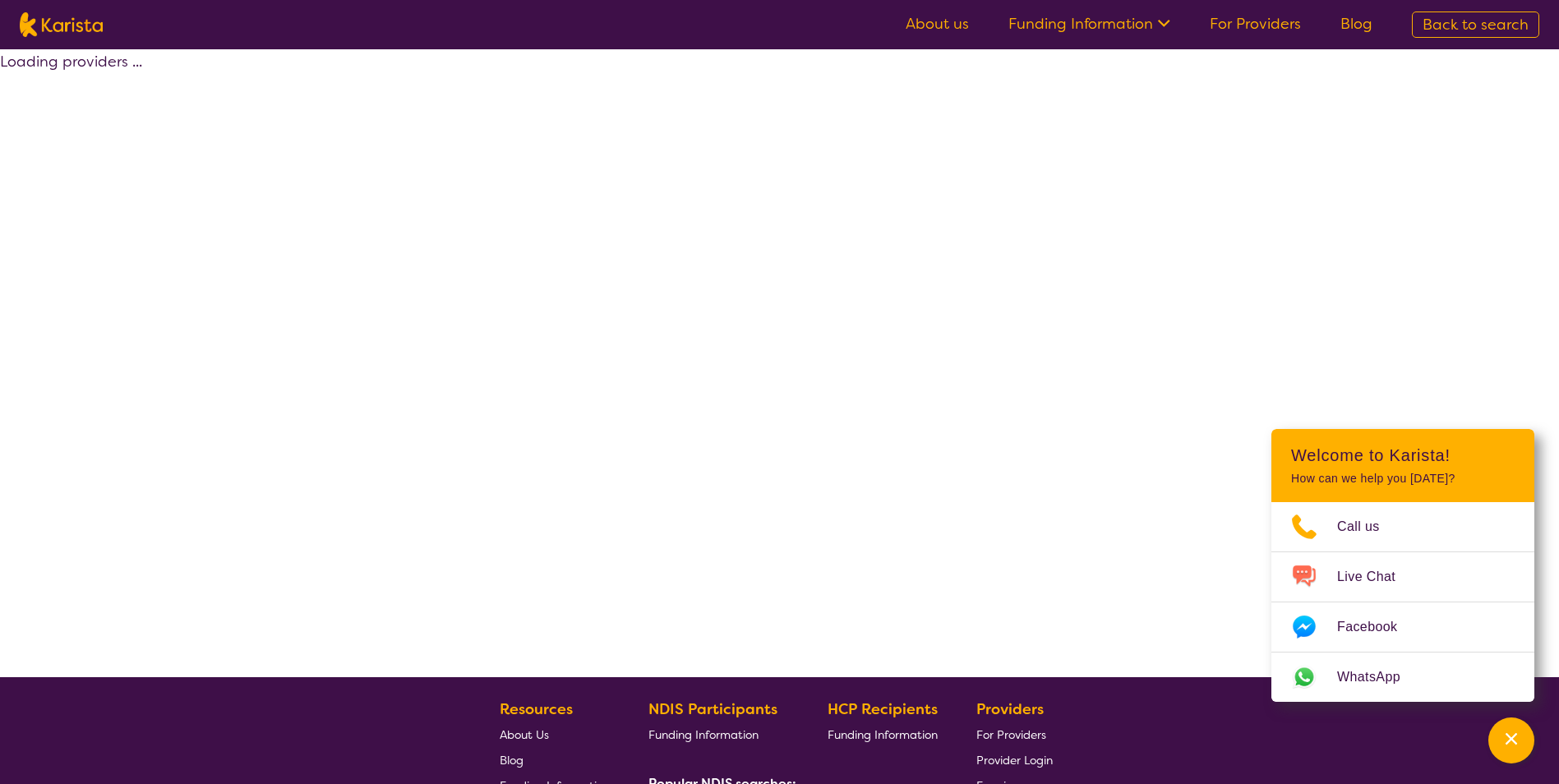
select select "by_score"
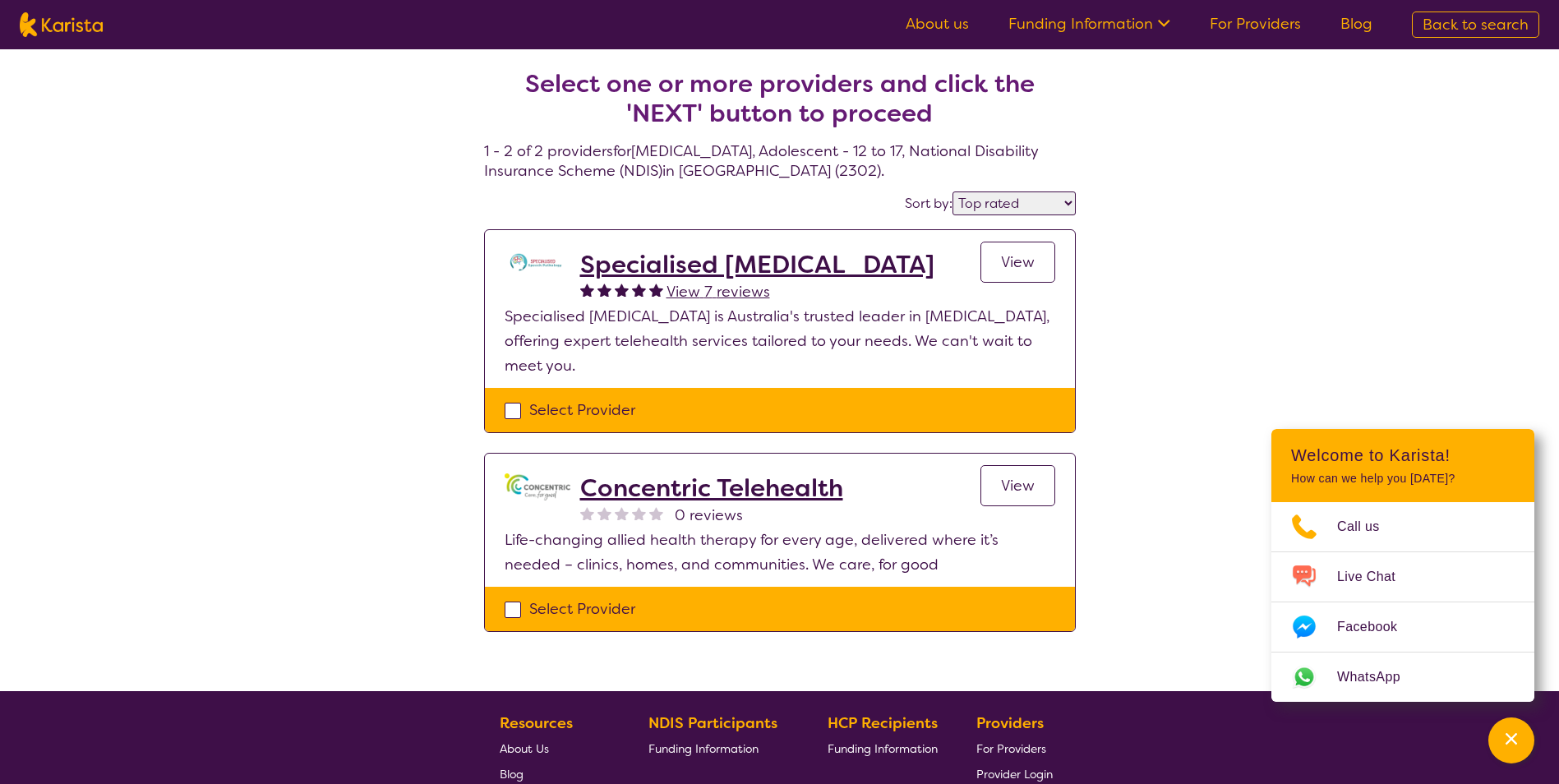
select select "[MEDICAL_DATA]"
select select "AS"
select select "NDIS"
select select "[MEDICAL_DATA]"
select select "AS"
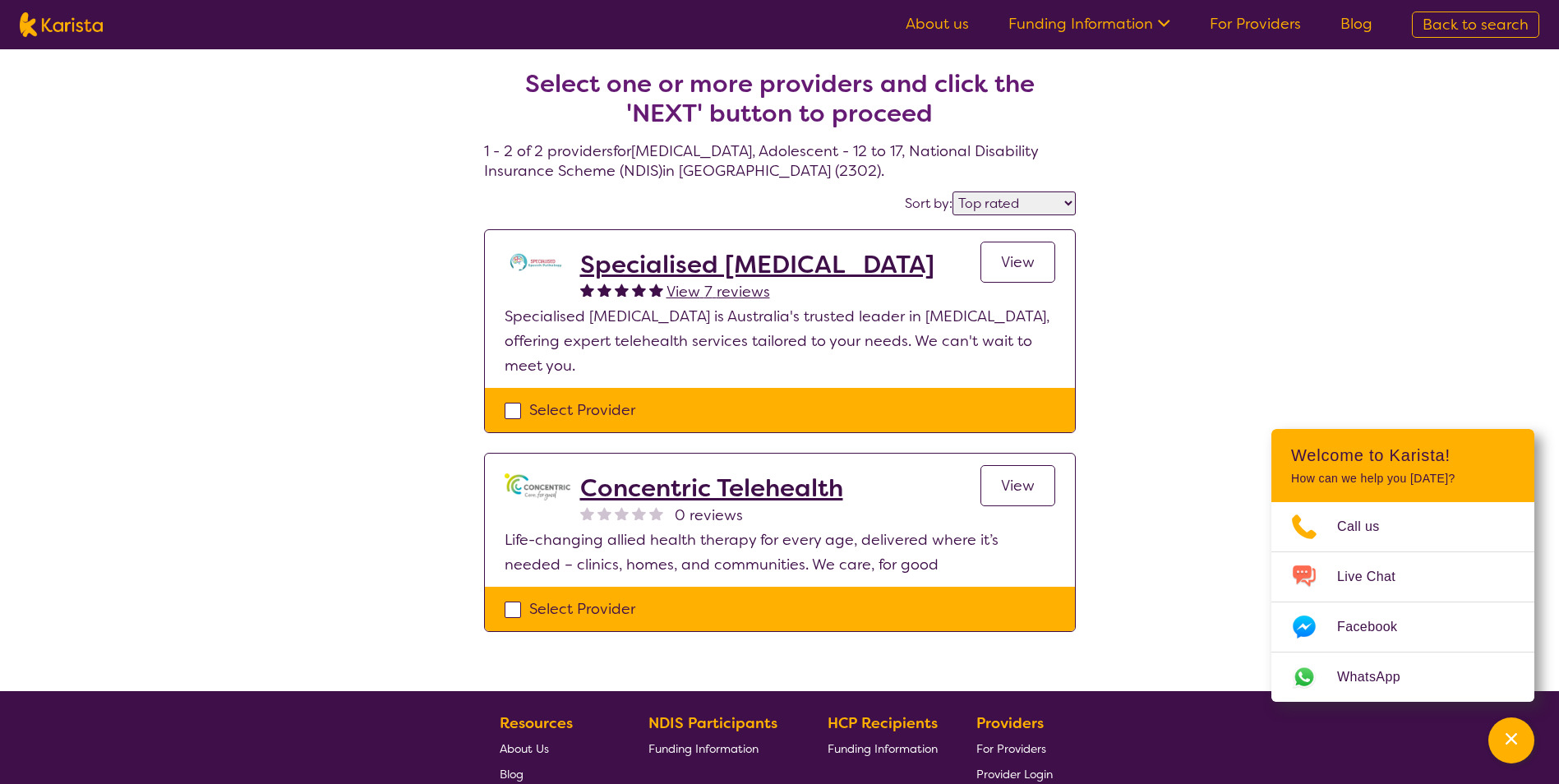
select select "NDIS"
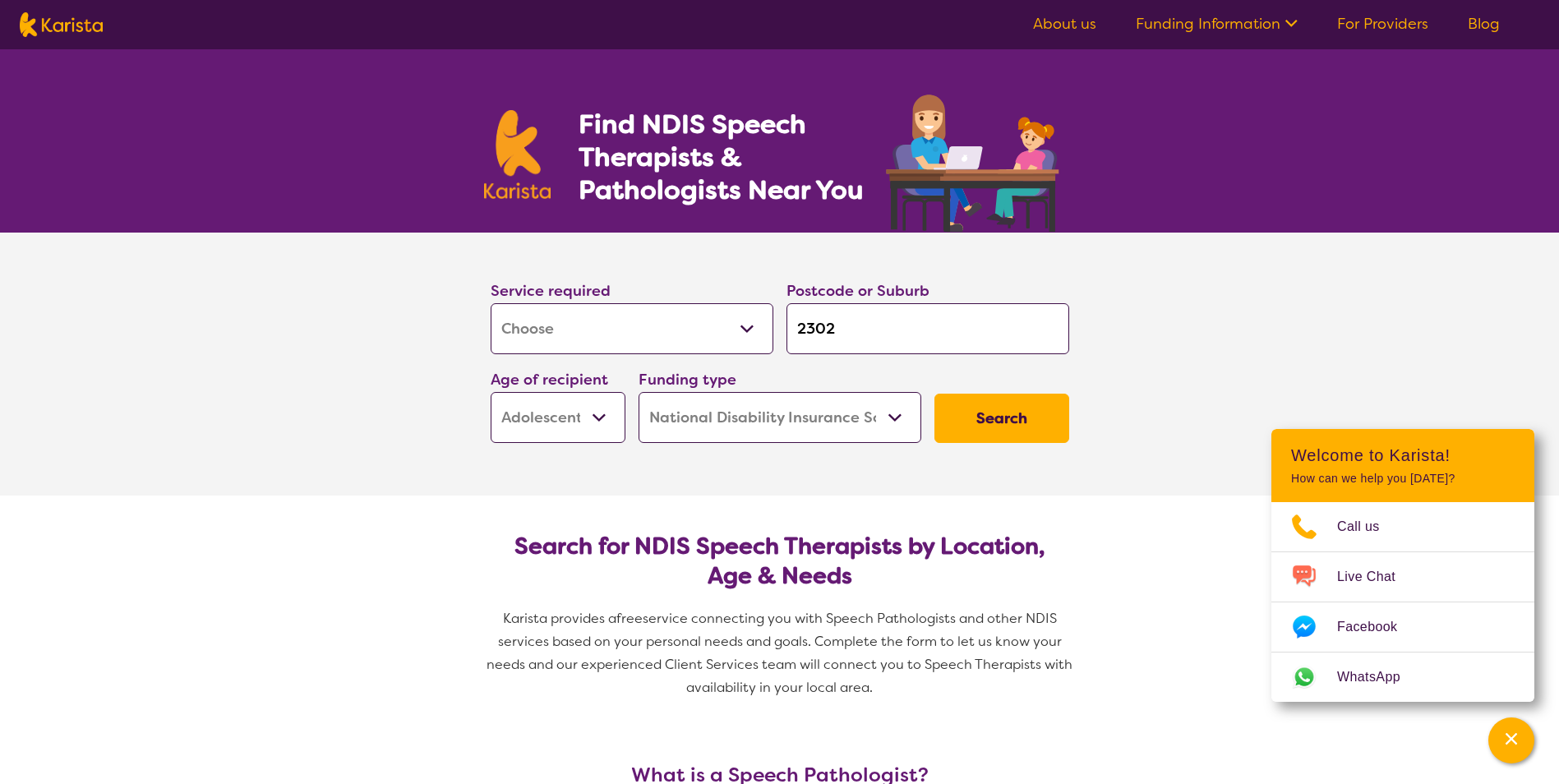
click at [700, 344] on select "Allied Health Assistant Assessment ([MEDICAL_DATA] or [MEDICAL_DATA]) Behaviour…" at bounding box center [632, 328] width 282 height 51
select select "[MEDICAL_DATA]"
click at [490, 303] on select "Allied Health Assistant Assessment ([MEDICAL_DATA] or [MEDICAL_DATA]) Behaviour…" at bounding box center [632, 328] width 282 height 51
select select "[MEDICAL_DATA]"
drag, startPoint x: 852, startPoint y: 331, endPoint x: 741, endPoint y: 323, distance: 111.3
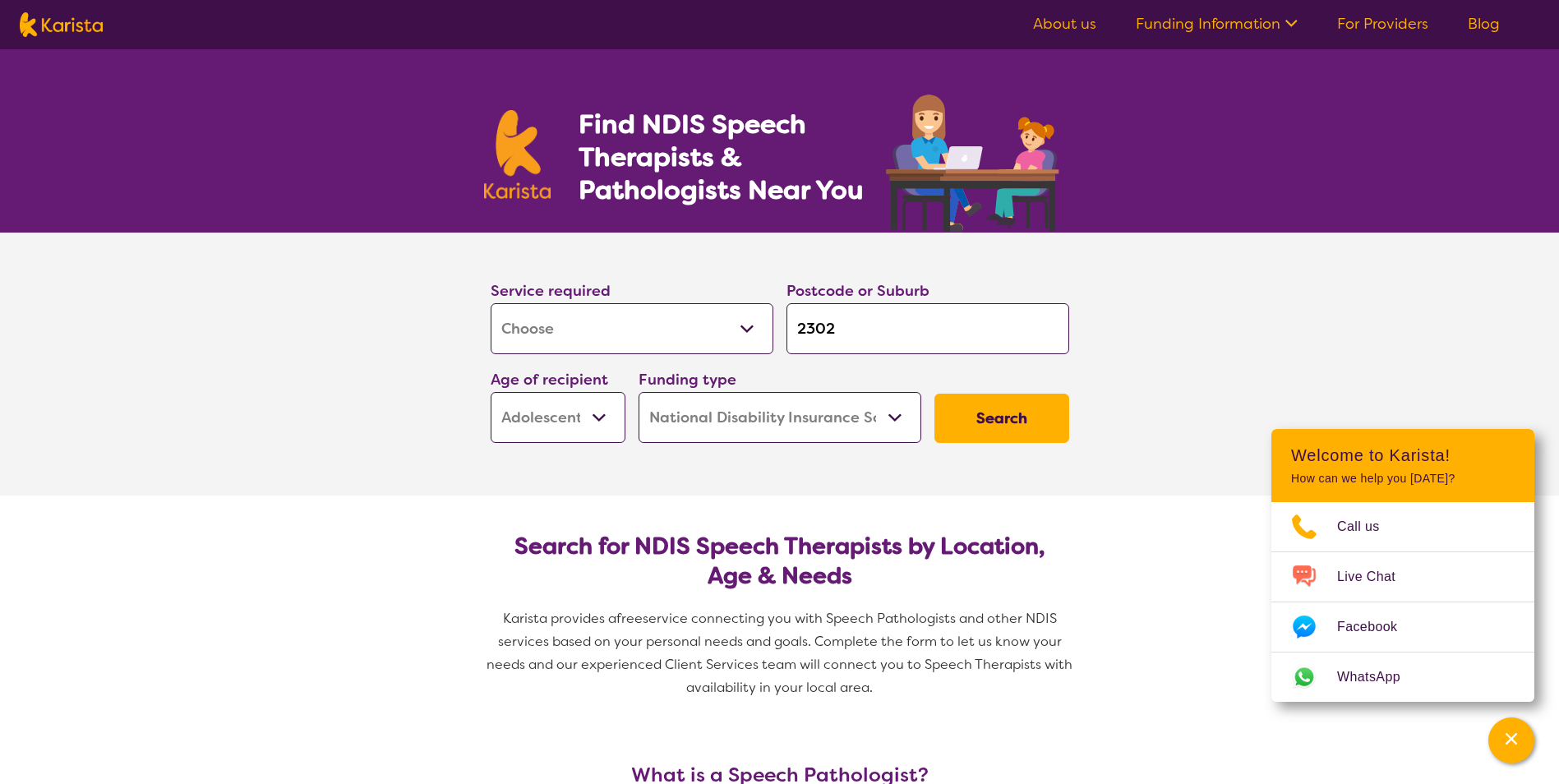
click at [741, 323] on div "Service required Allied Health Assistant Assessment ([MEDICAL_DATA] or [MEDICAL…" at bounding box center [780, 361] width 591 height 178
type input "3"
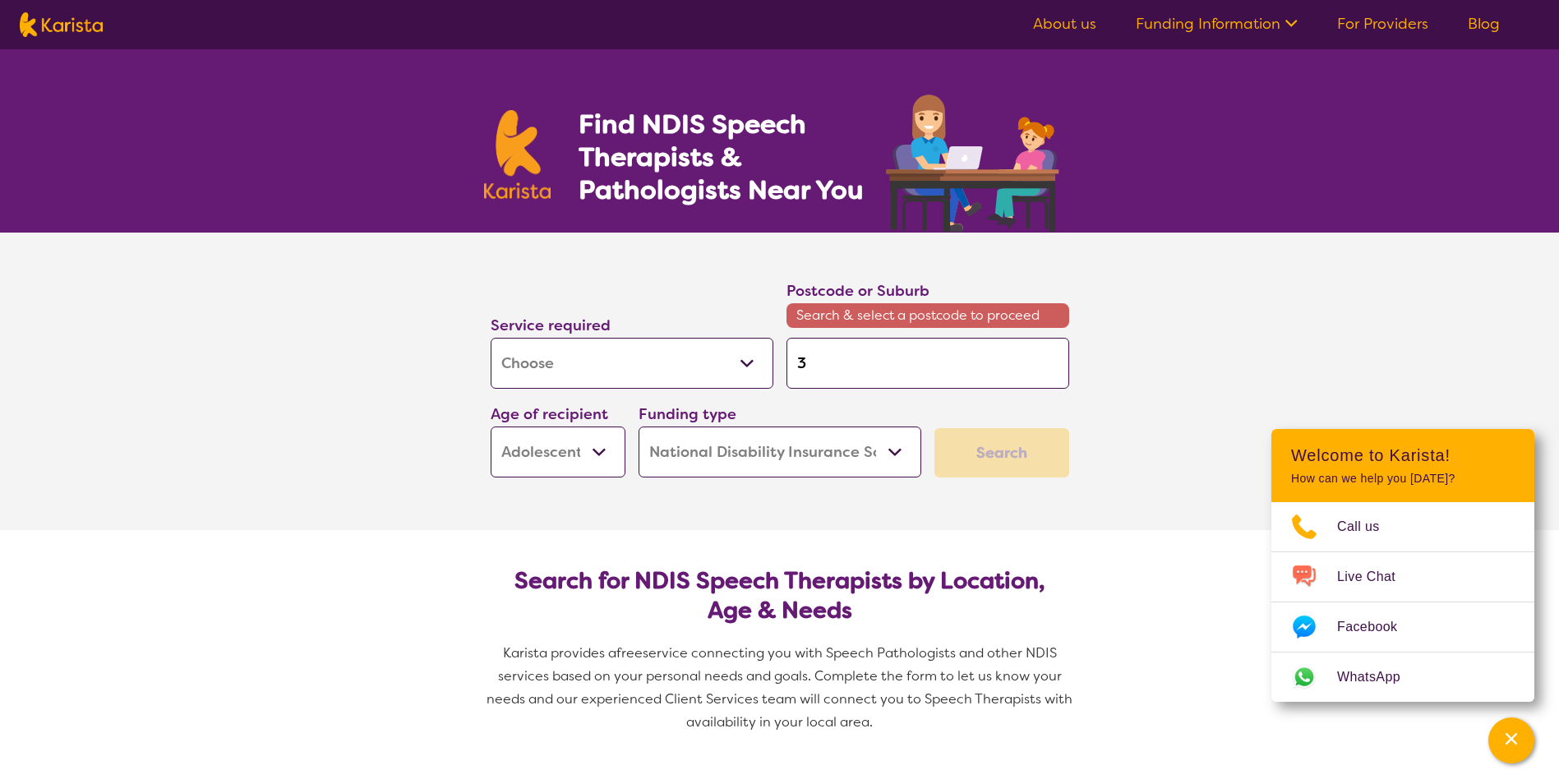
type input "30"
type input "302"
type input "3023"
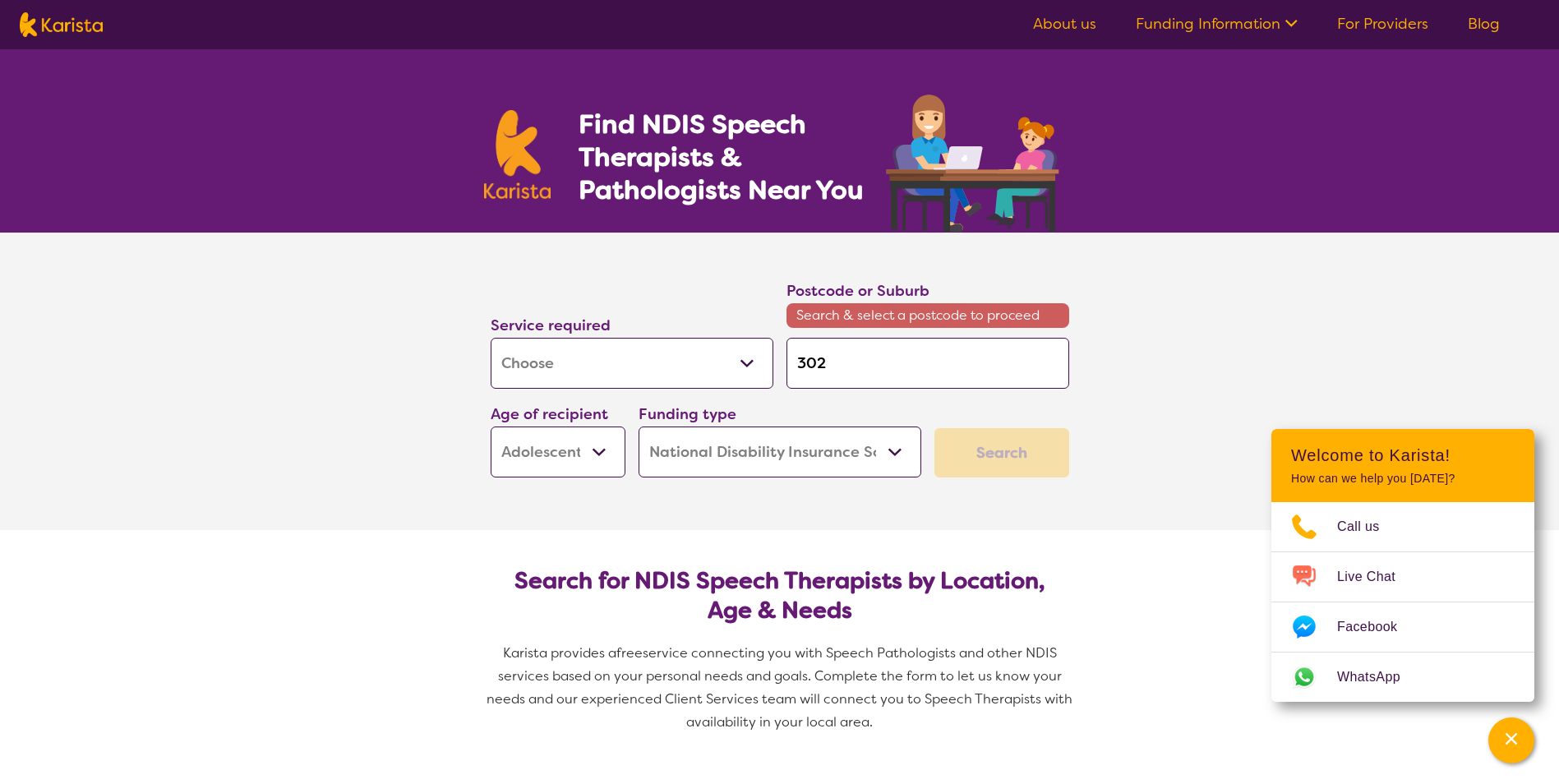
type input "3023"
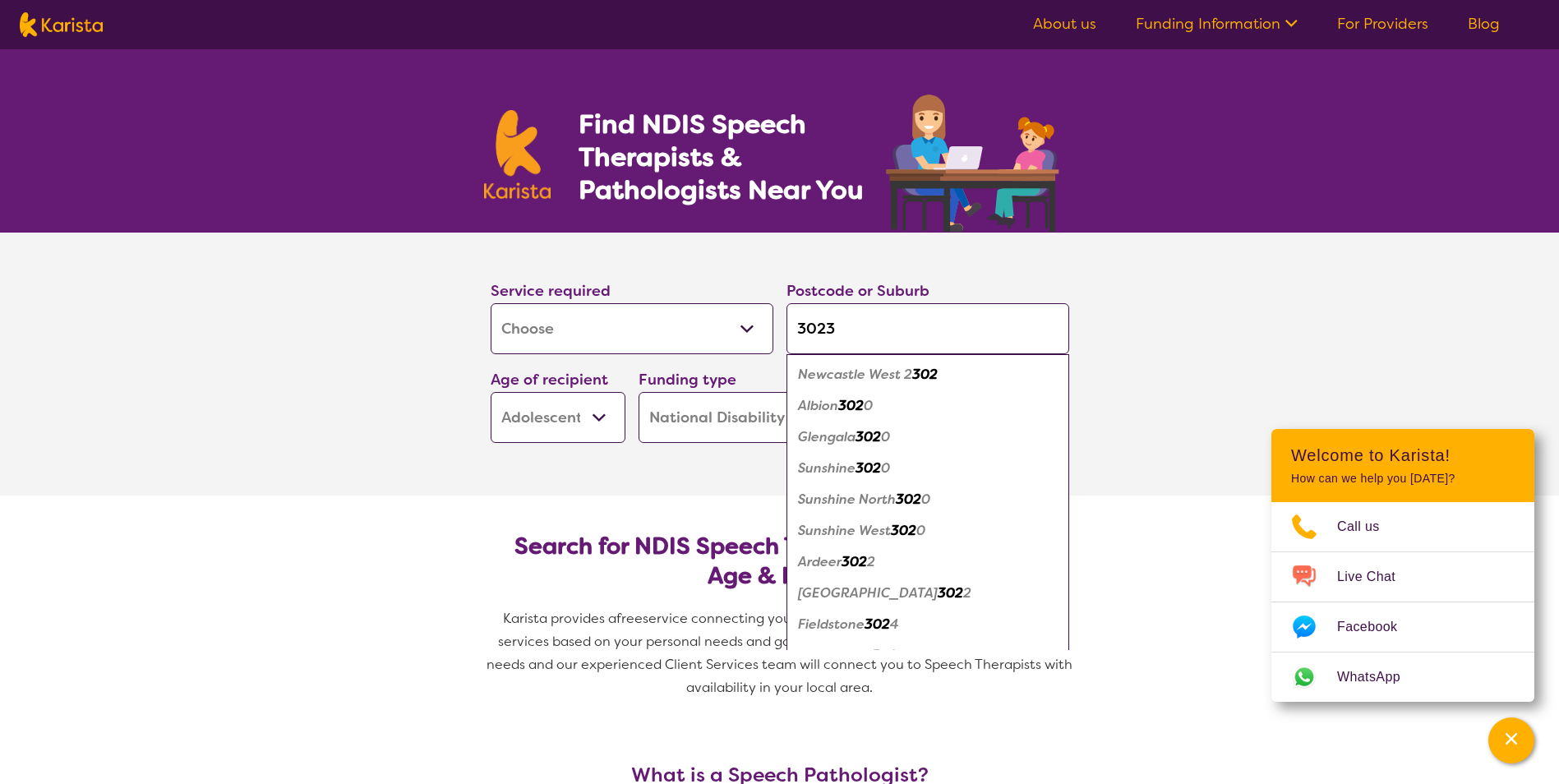
click button "Search" at bounding box center [1002, 418] width 135 height 49
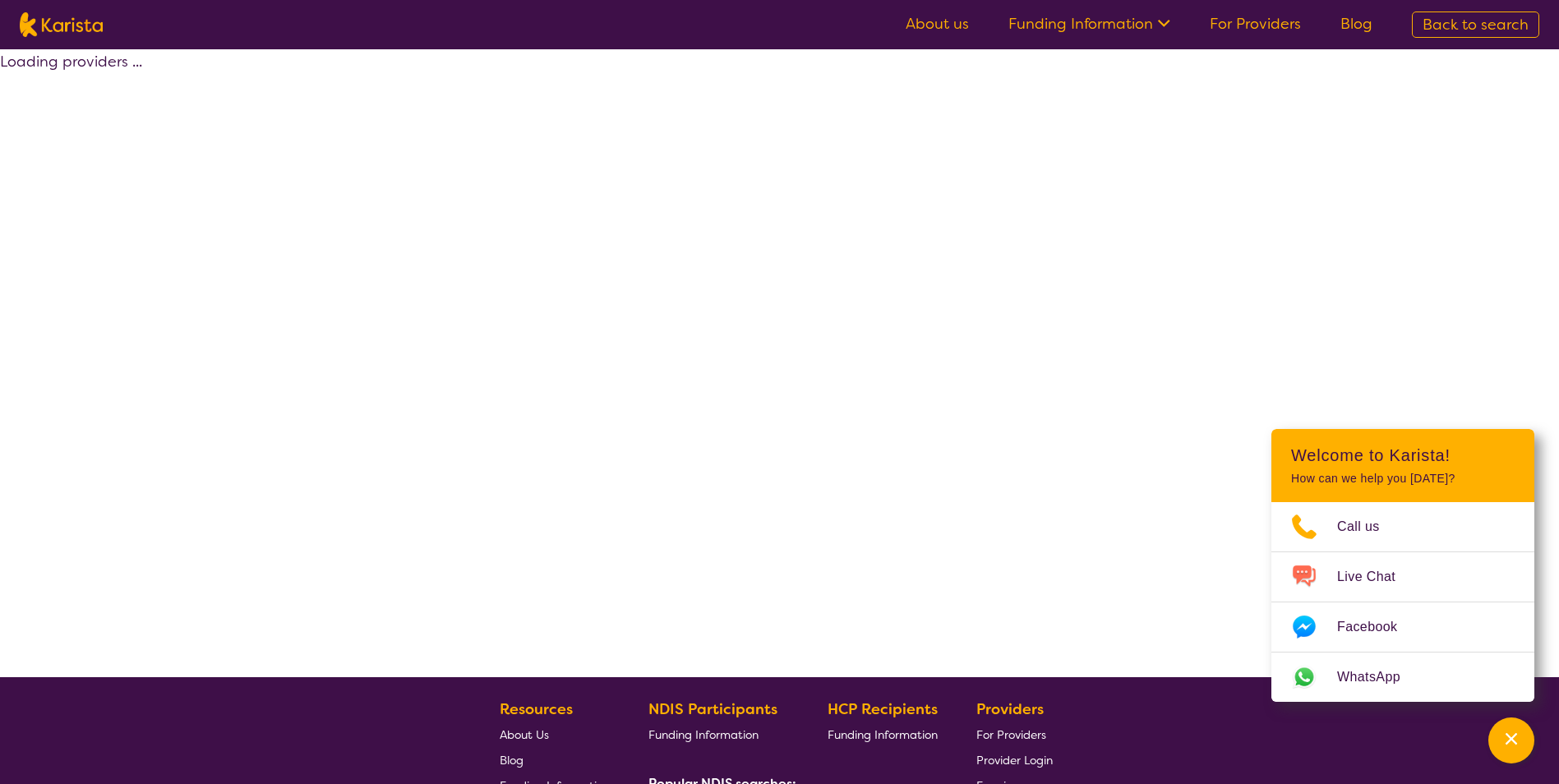
select select "by_score"
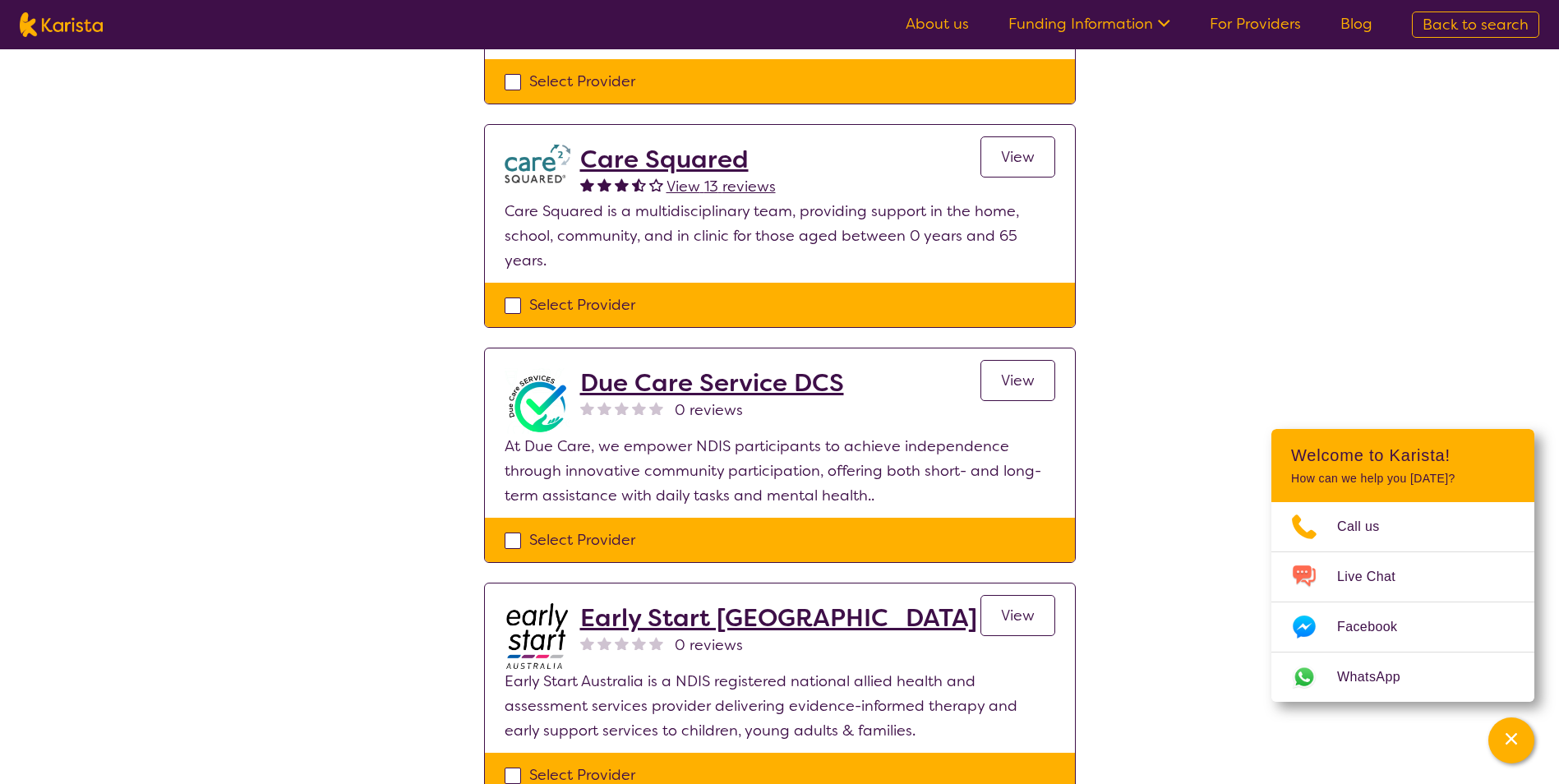
scroll to position [1314, 0]
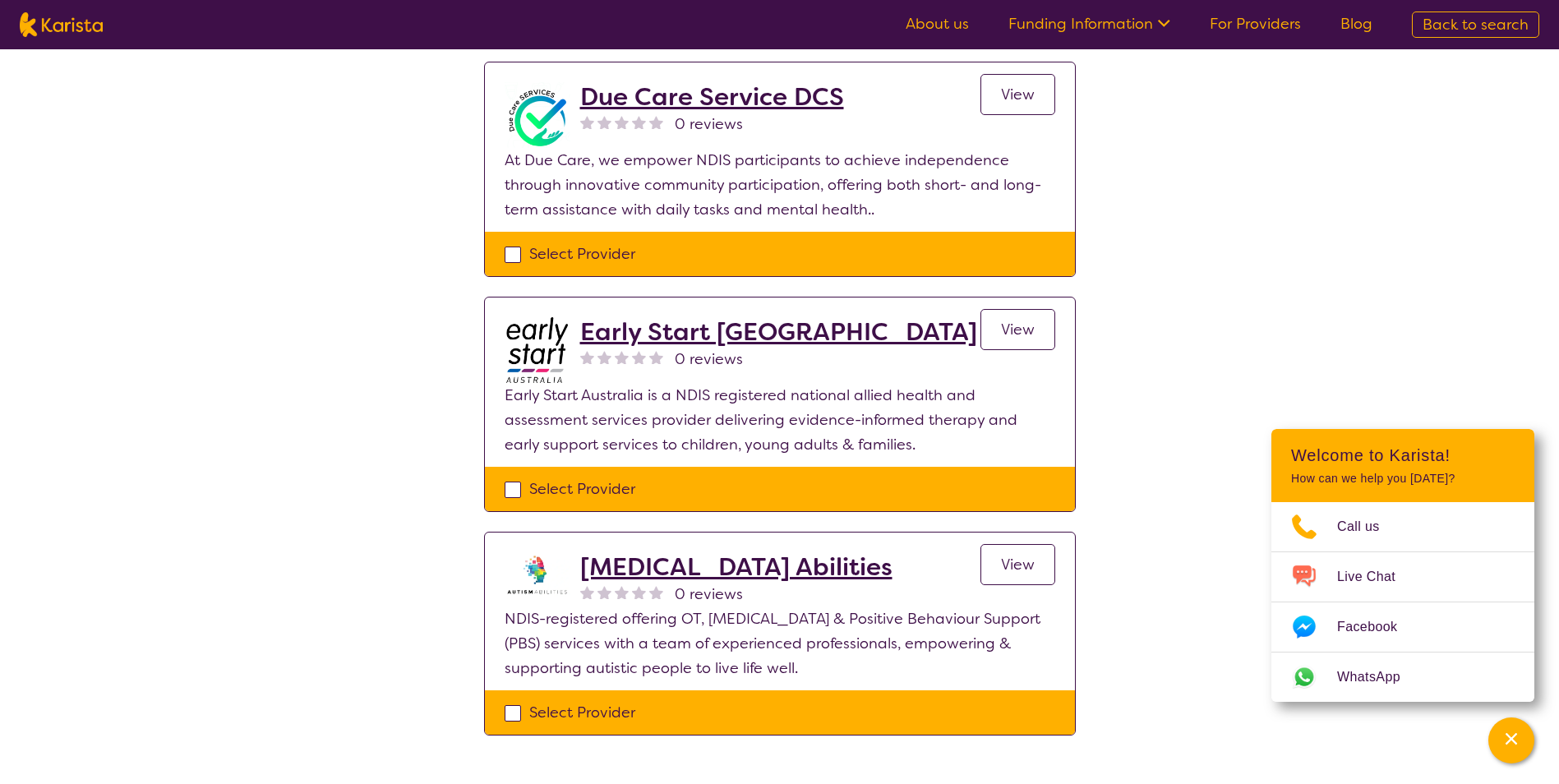
click at [733, 552] on h2 "[MEDICAL_DATA] Abilities" at bounding box center [736, 566] width 313 height 29
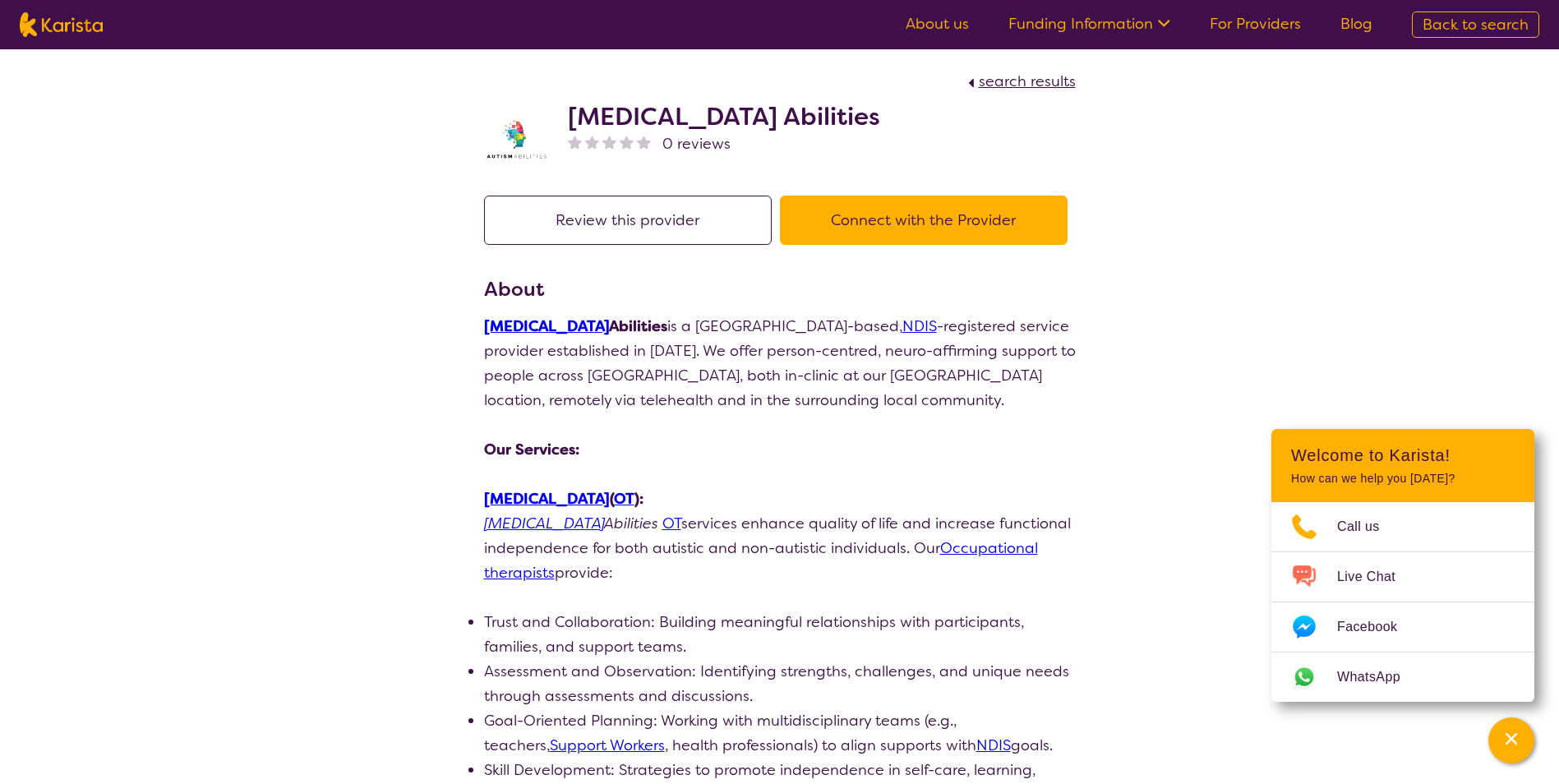
select select "by_score"
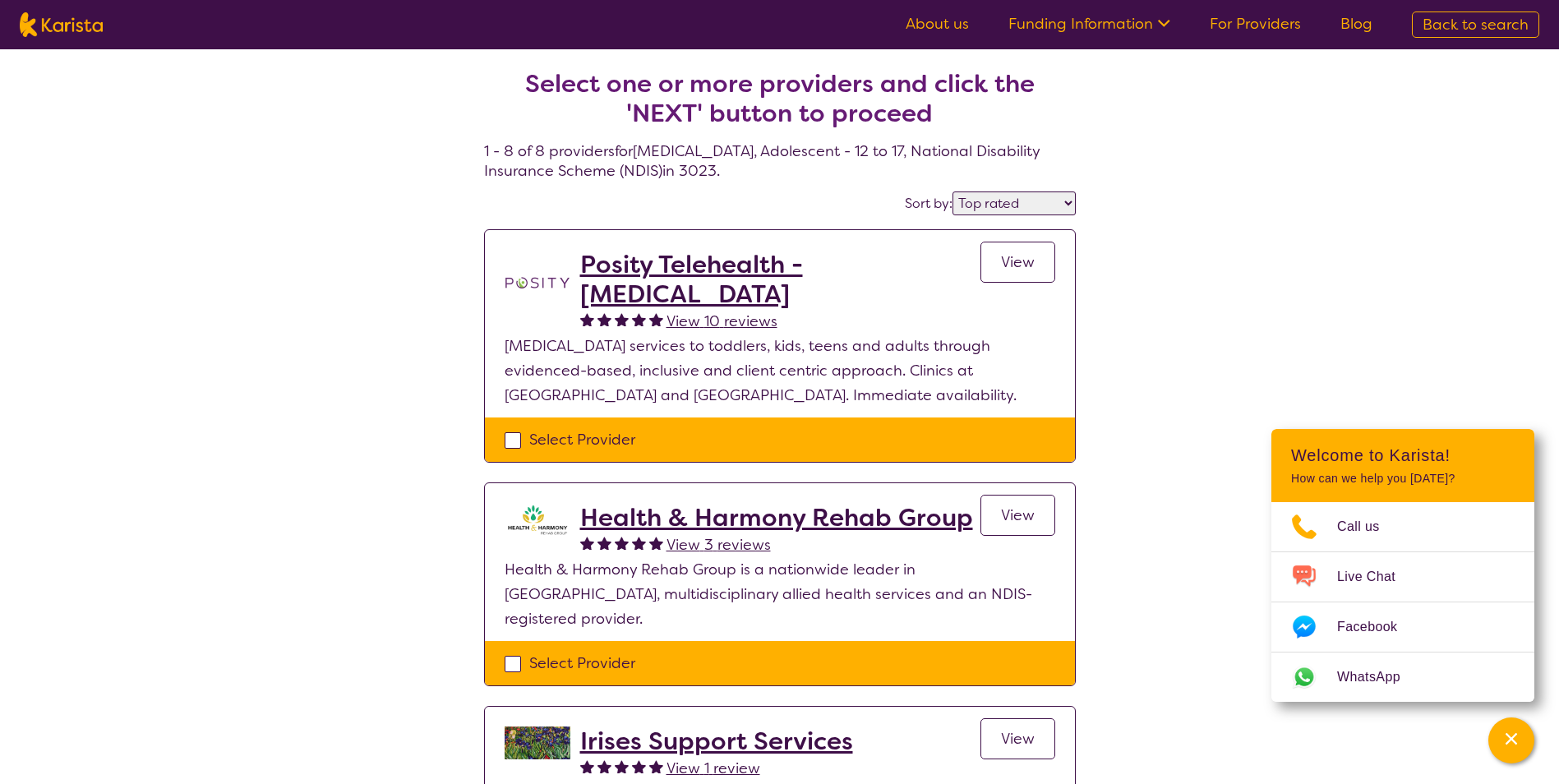
scroll to position [1314, 0]
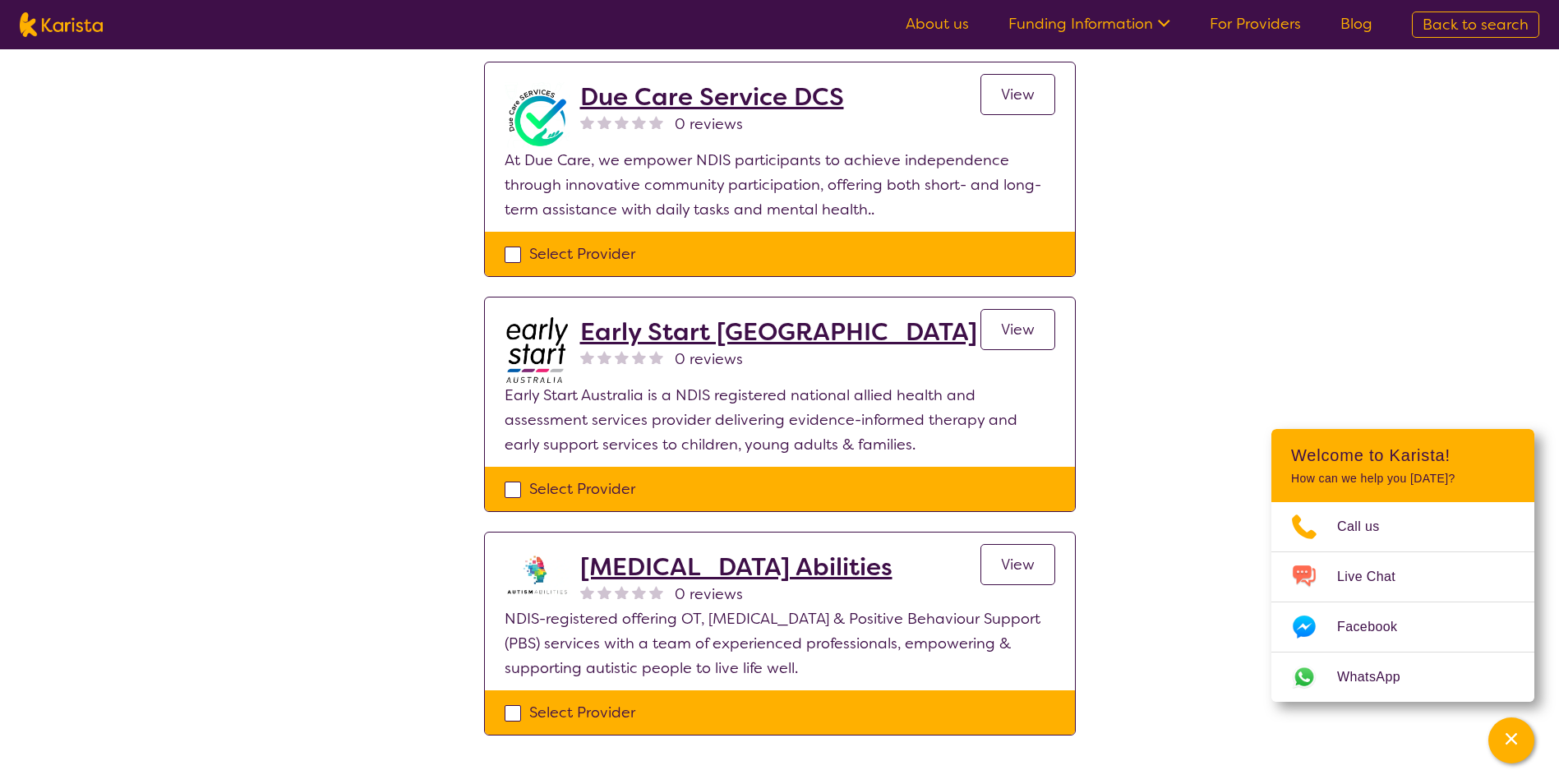
click at [732, 552] on h2 "[MEDICAL_DATA] Abilities" at bounding box center [736, 566] width 313 height 29
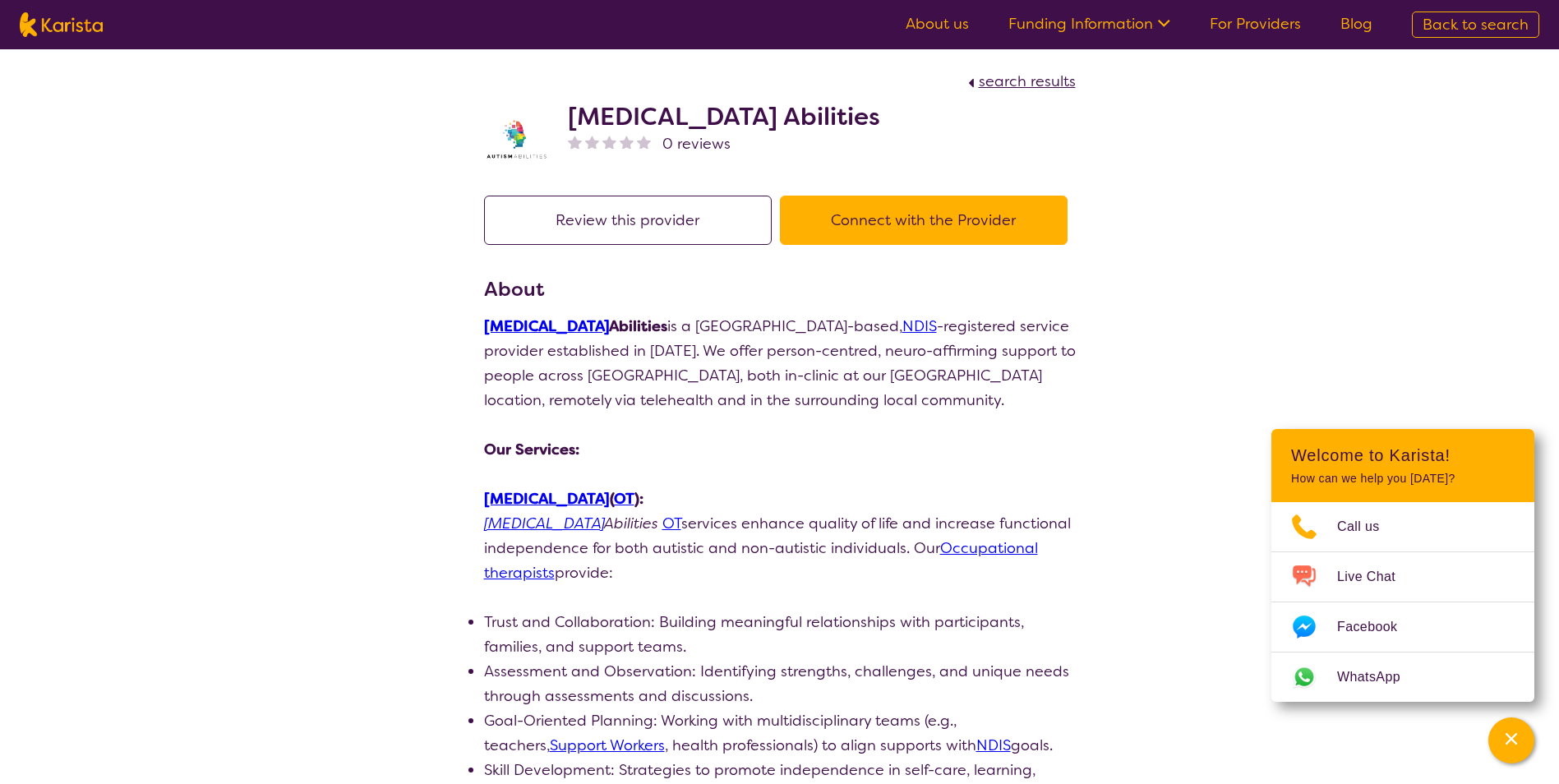
click at [878, 222] on button "Connect with the Provider" at bounding box center [924, 220] width 288 height 49
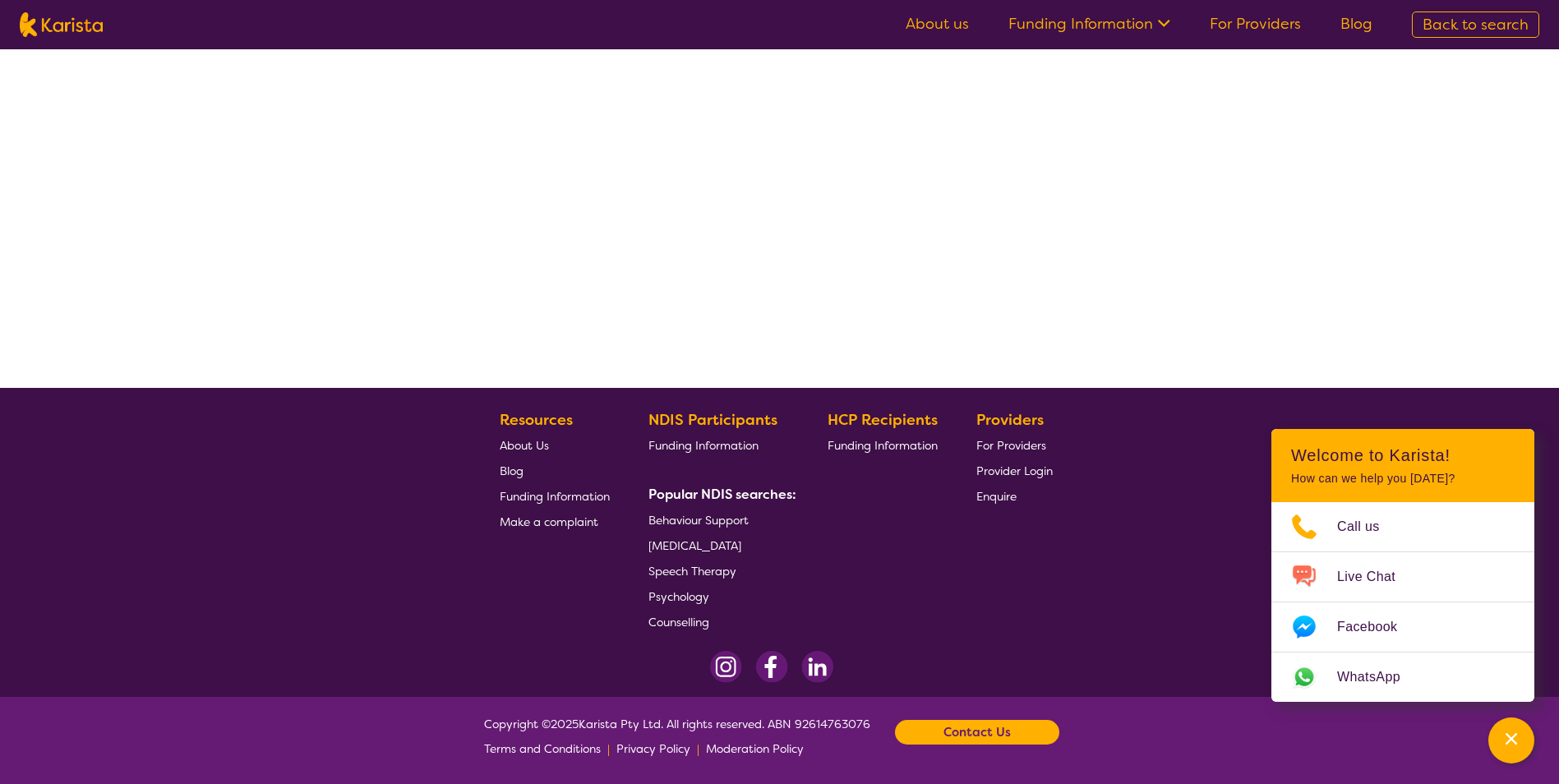
select select "by_score"
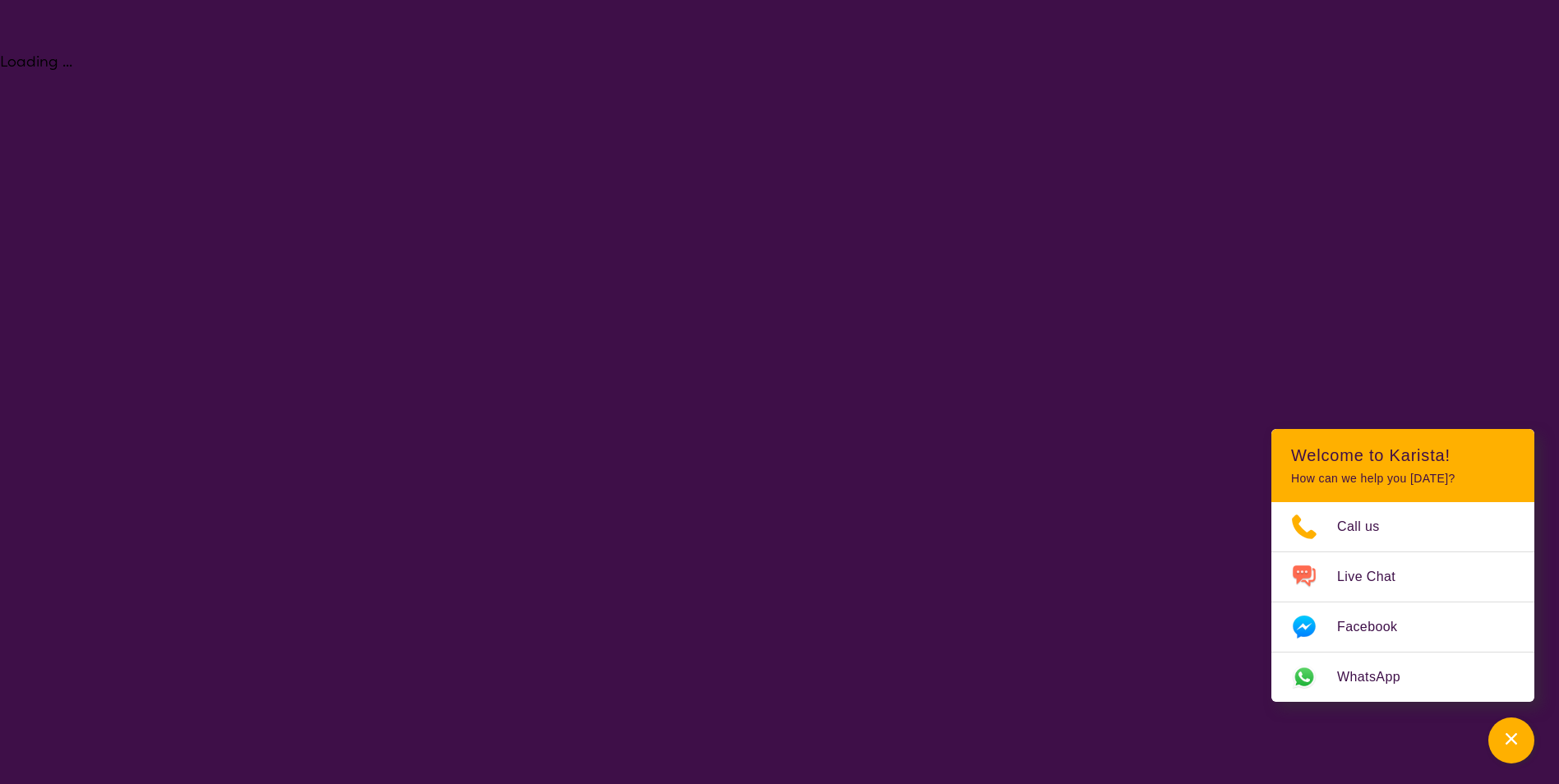
select select "[MEDICAL_DATA]"
select select "AS"
select select "NDIS"
select select "[MEDICAL_DATA]"
select select "AS"
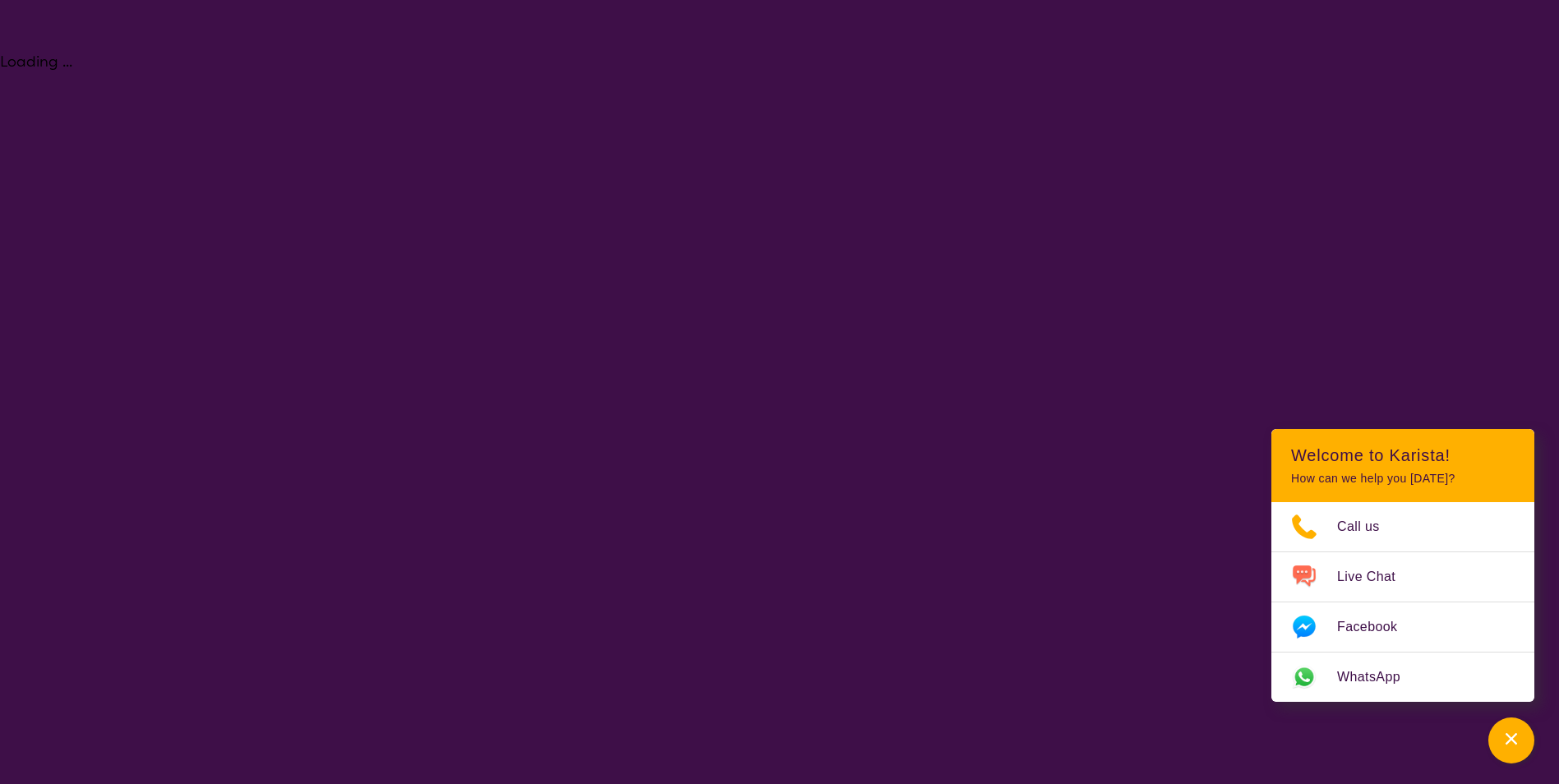
select select "NDIS"
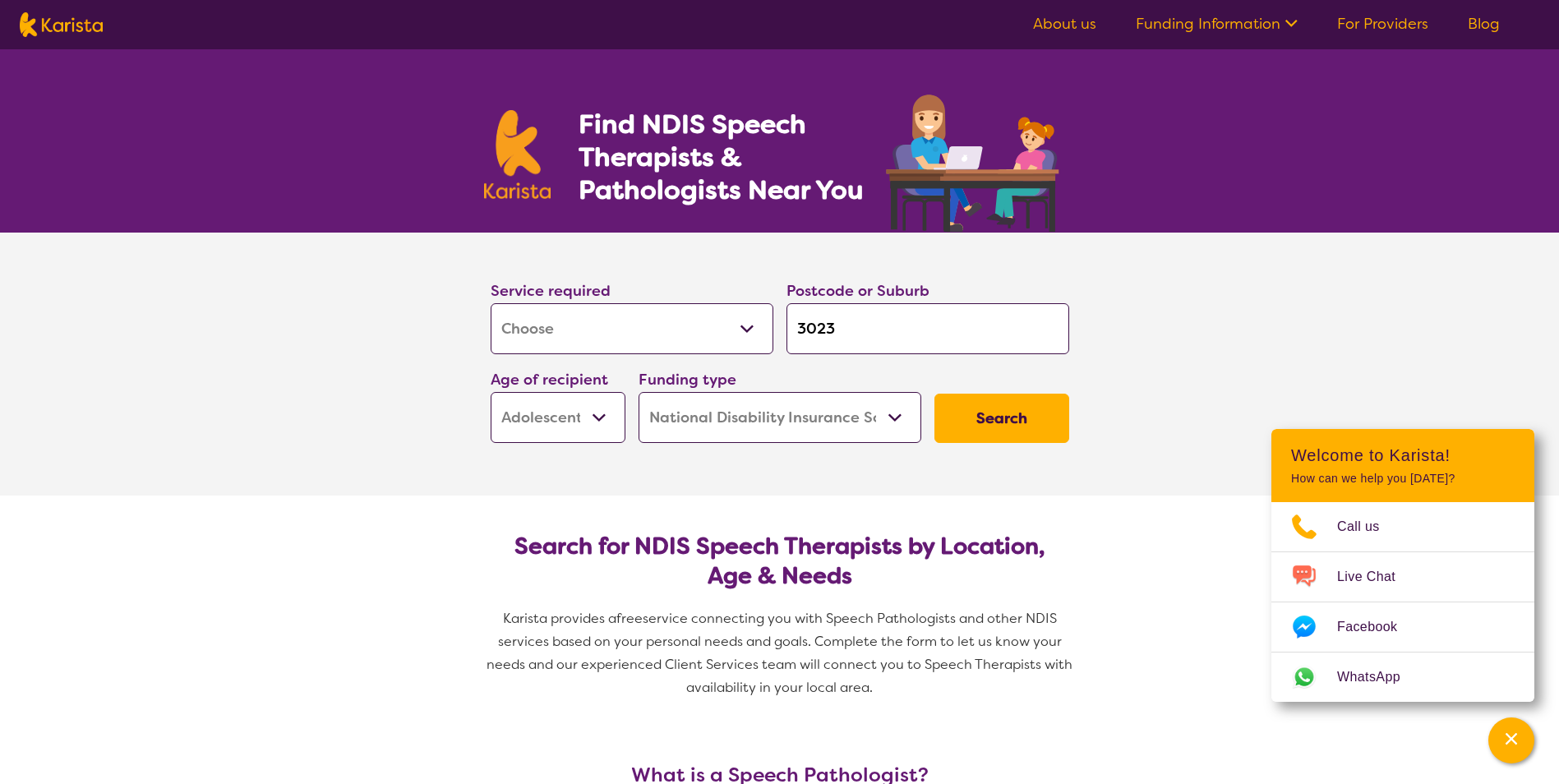
click at [583, 432] on select "Early Childhood - 0 to 9 Child - 10 to 11 Adolescent - 12 to 17 Adult - 18 to 6…" at bounding box center [557, 417] width 135 height 51
